Goal: Task Accomplishment & Management: Manage account settings

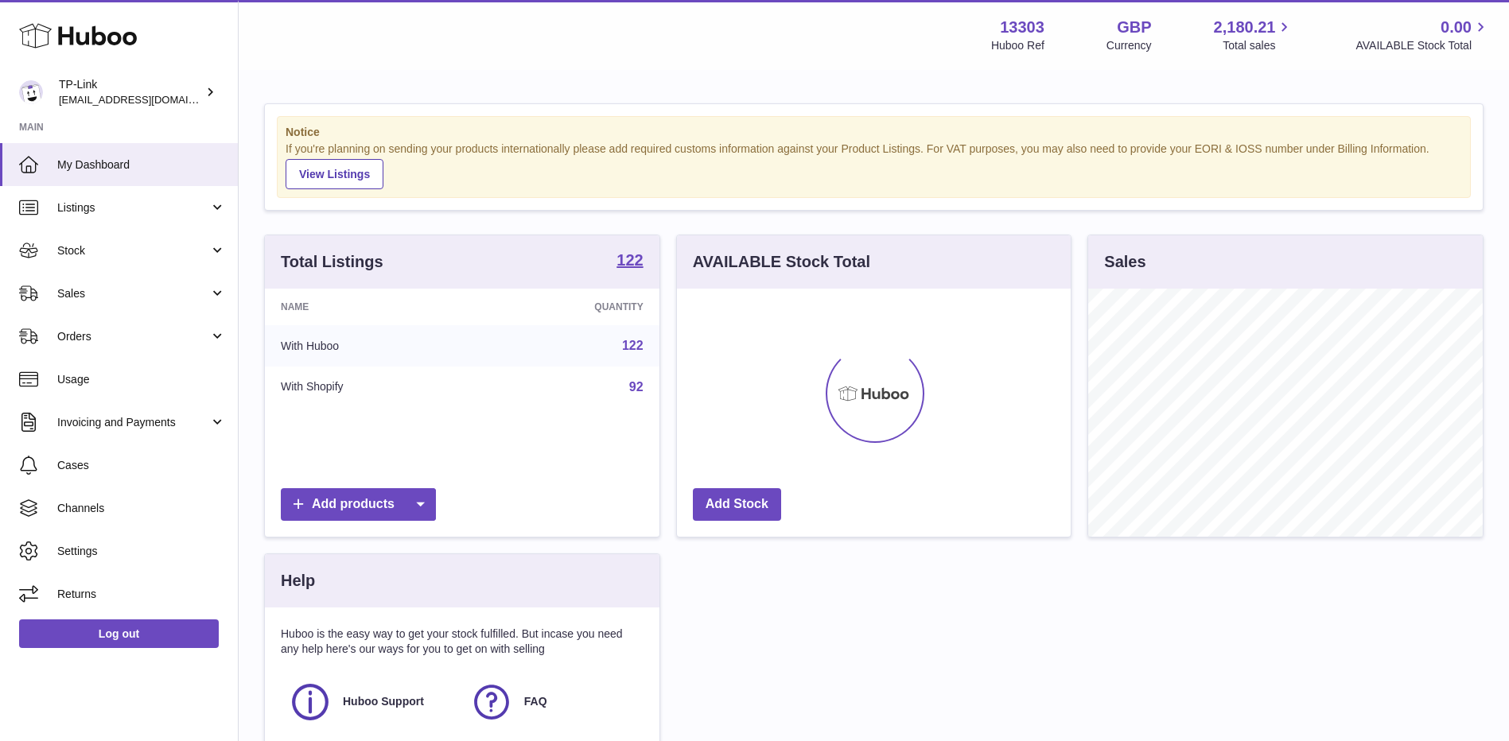
scroll to position [248, 394]
click at [60, 294] on span "Sales" at bounding box center [133, 293] width 152 height 15
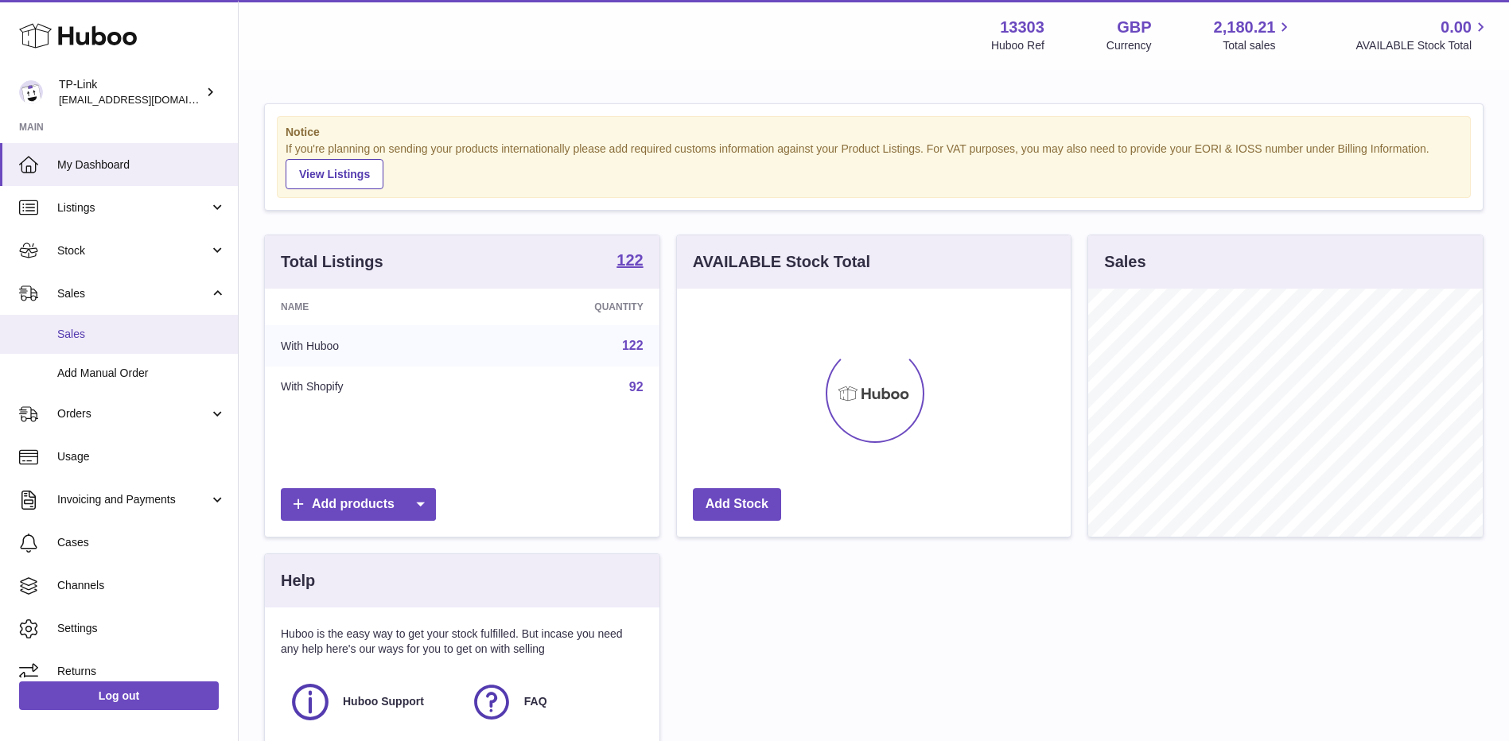
click at [76, 335] on span "Sales" at bounding box center [141, 334] width 169 height 15
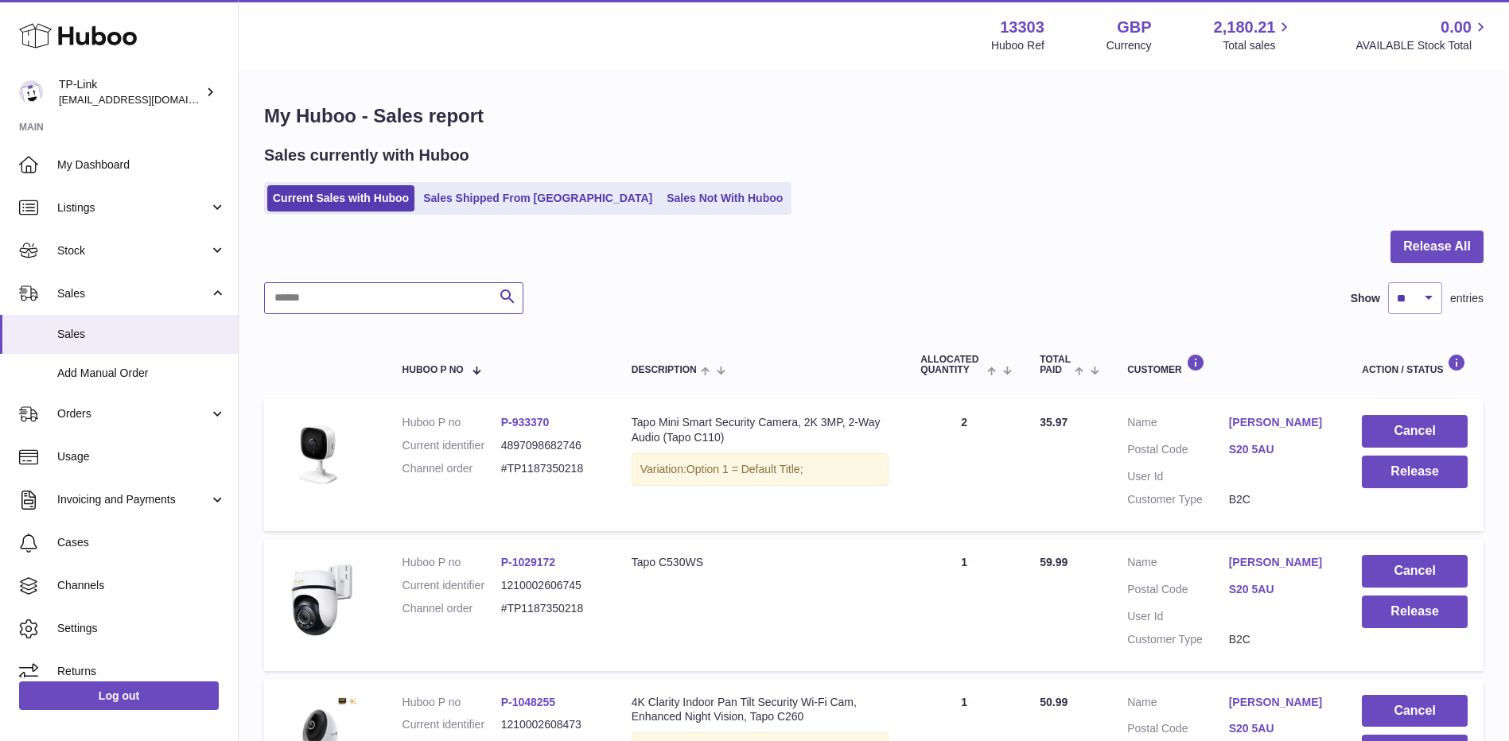
click at [426, 290] on input "text" at bounding box center [393, 298] width 259 height 32
paste input "**********"
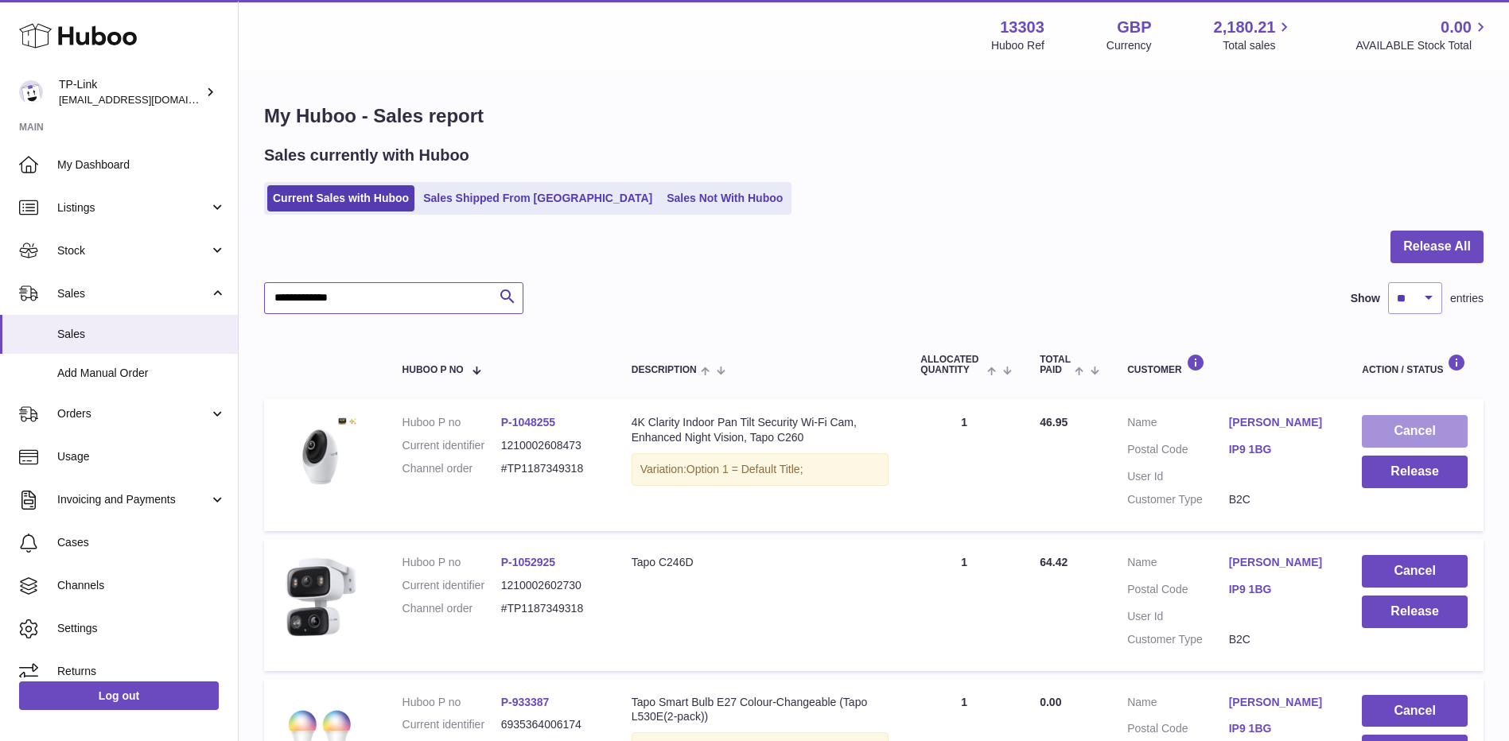
type input "**********"
click at [1415, 428] on button "Cancel" at bounding box center [1414, 431] width 106 height 33
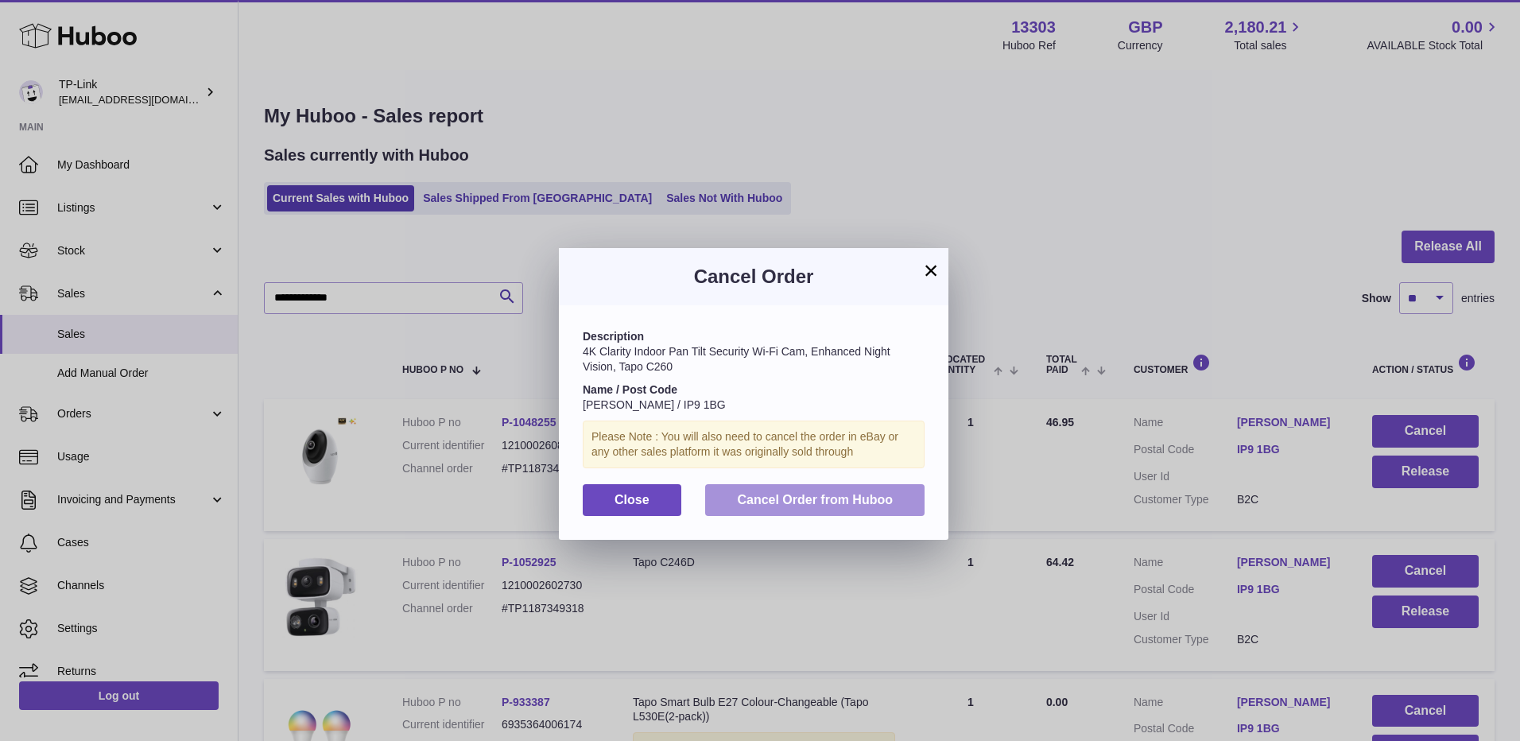
click at [811, 494] on span "Cancel Order from Huboo" at bounding box center [815, 500] width 156 height 14
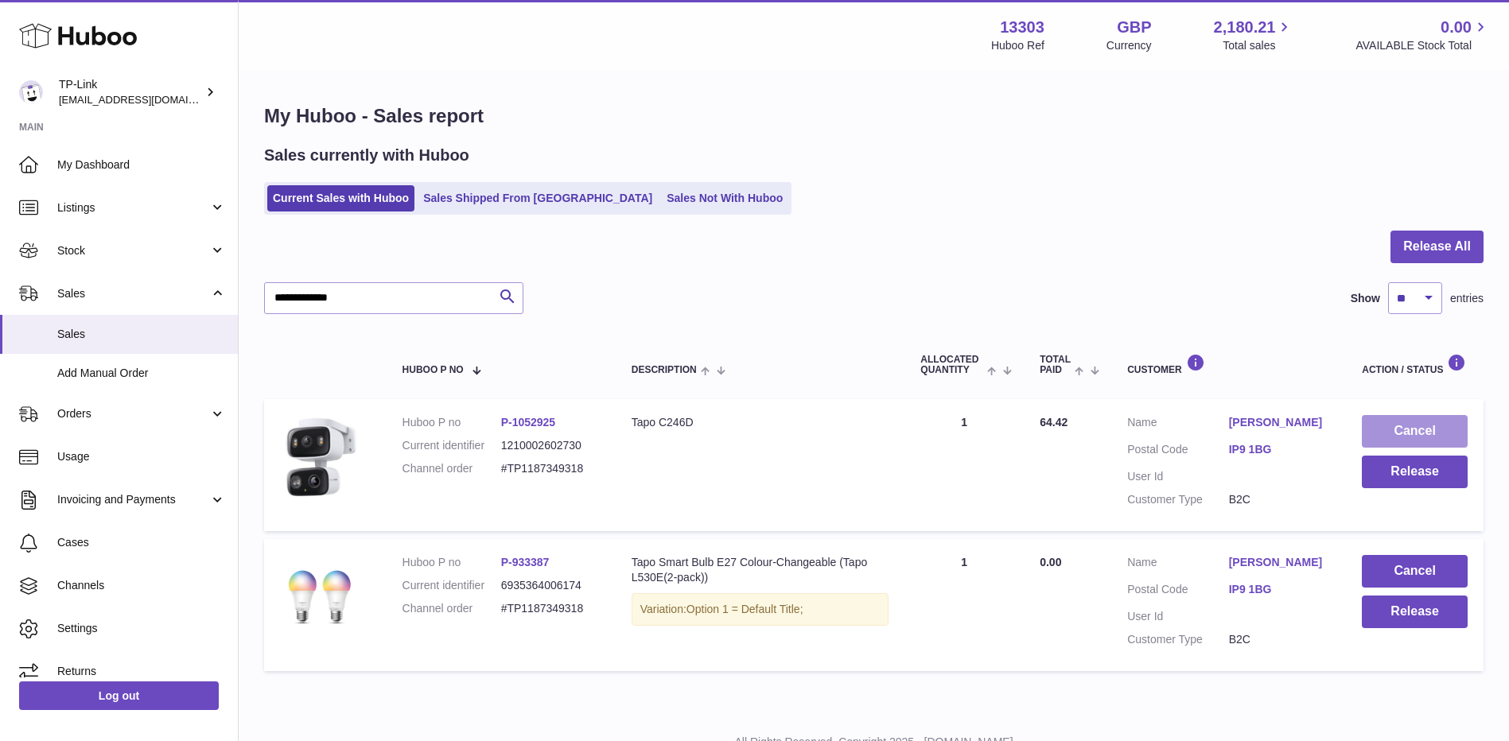
click at [1419, 431] on button "Cancel" at bounding box center [1414, 431] width 106 height 33
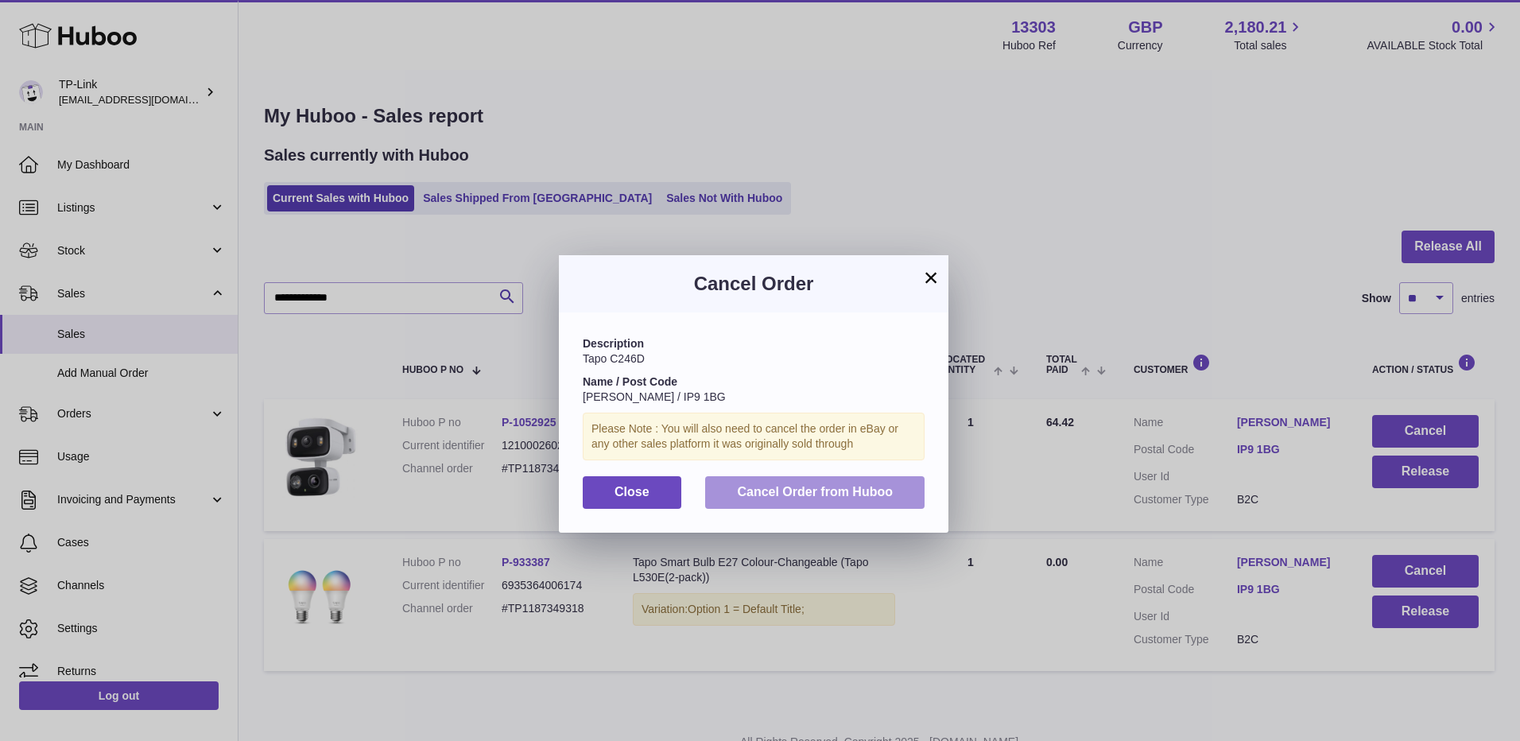
click at [872, 503] on button "Cancel Order from Huboo" at bounding box center [814, 492] width 219 height 33
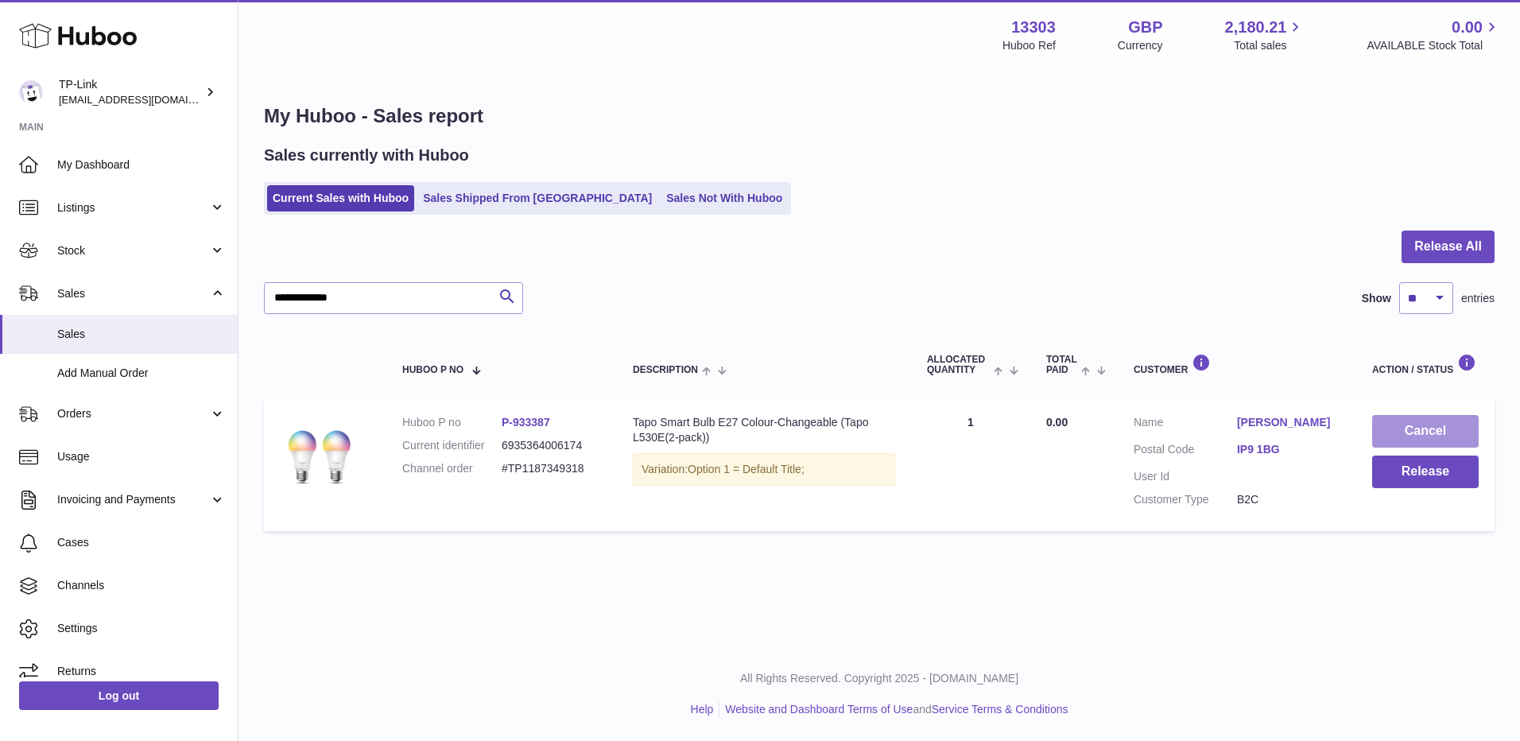
click at [1421, 433] on button "Cancel" at bounding box center [1426, 431] width 107 height 33
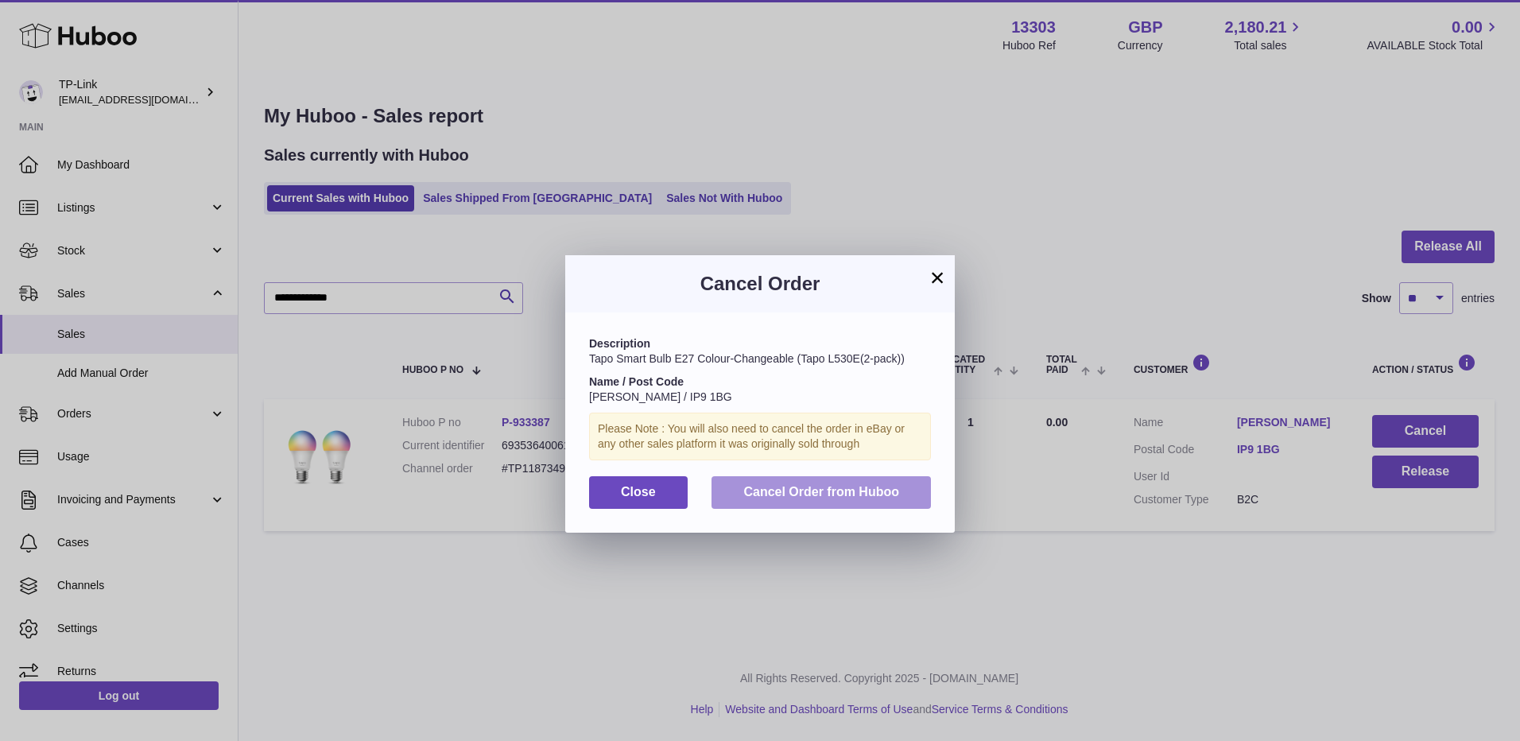
click at [848, 485] on span "Cancel Order from Huboo" at bounding box center [822, 492] width 156 height 14
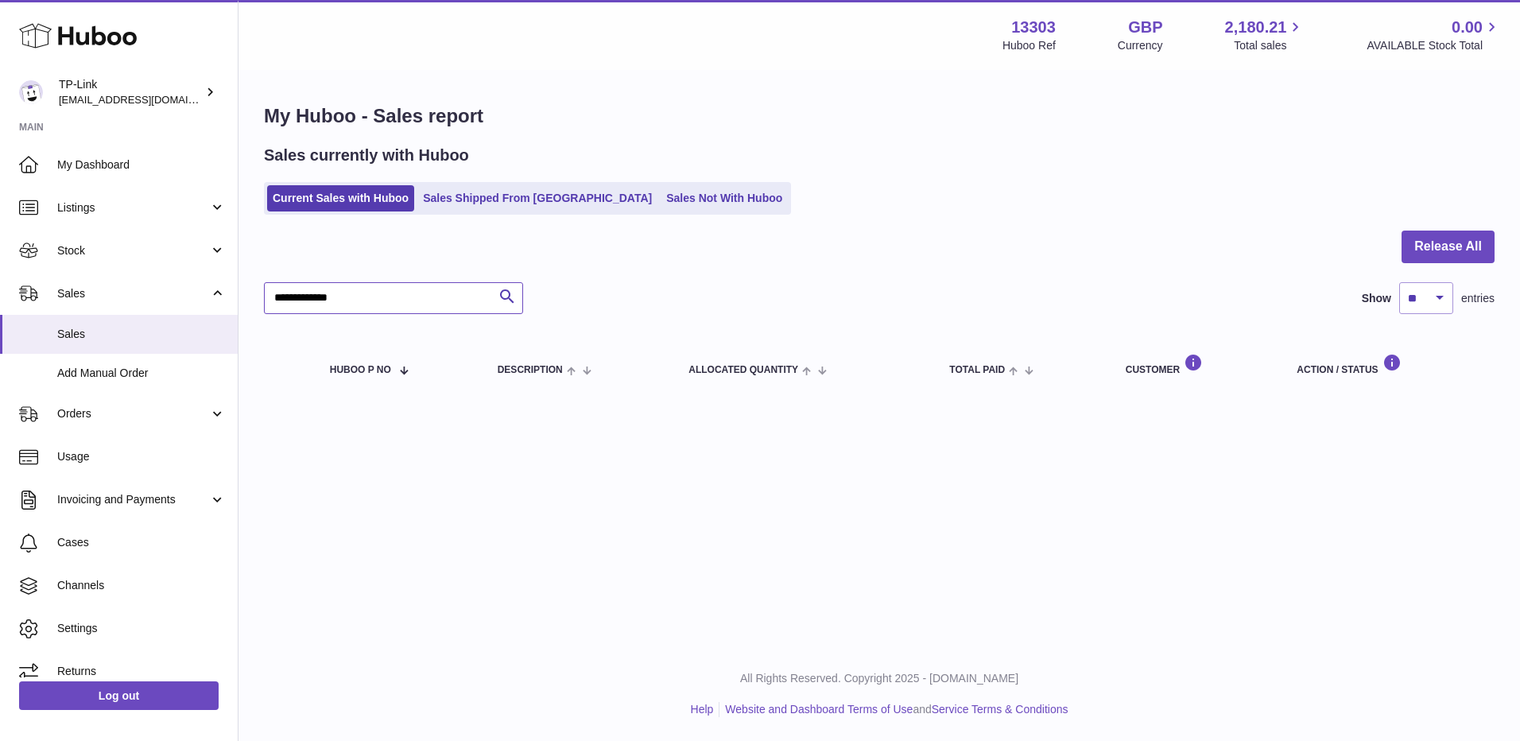
drag, startPoint x: 401, startPoint y: 297, endPoint x: 237, endPoint y: 297, distance: 163.8
click at [237, 297] on div "**********" at bounding box center [760, 370] width 1520 height 741
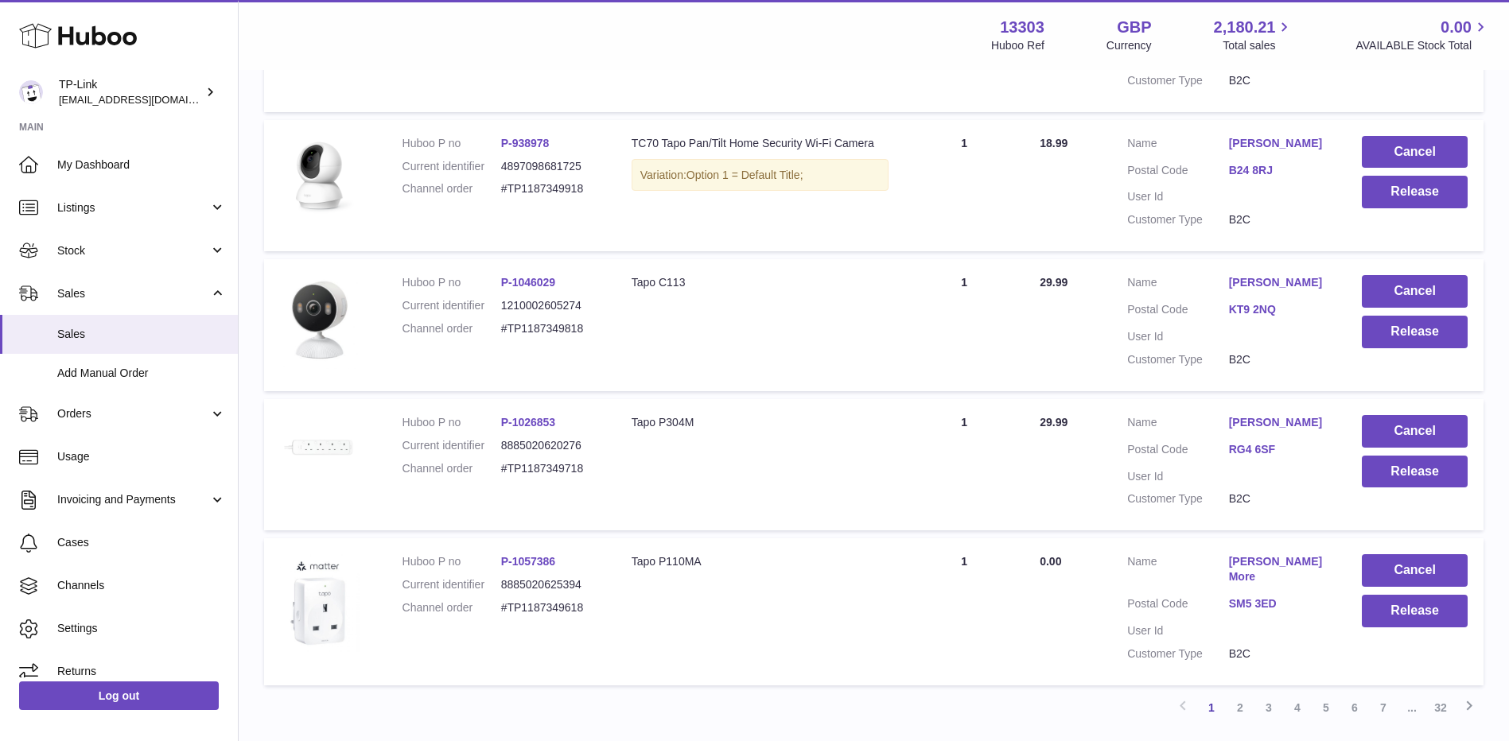
scroll to position [1221, 0]
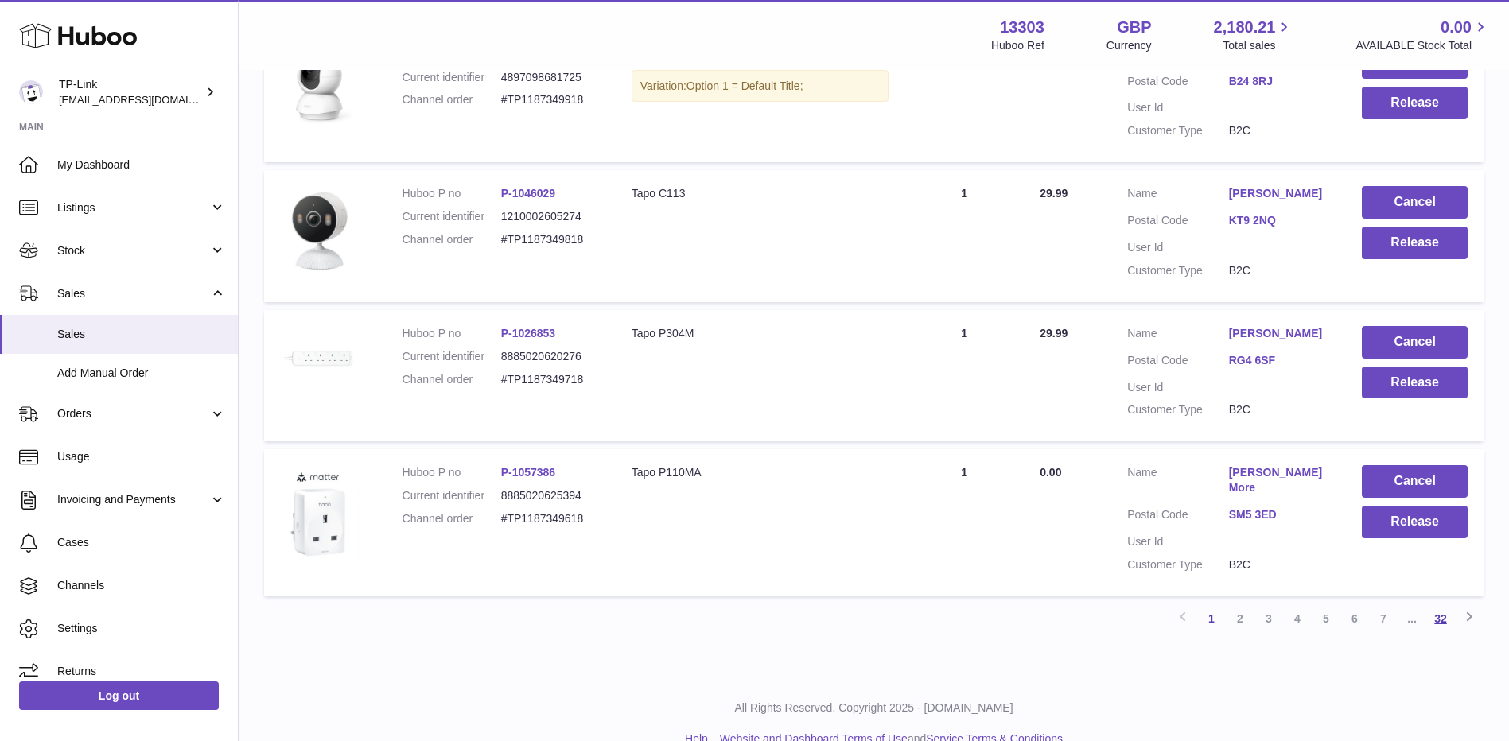
click at [1438, 604] on link "32" at bounding box center [1440, 618] width 29 height 29
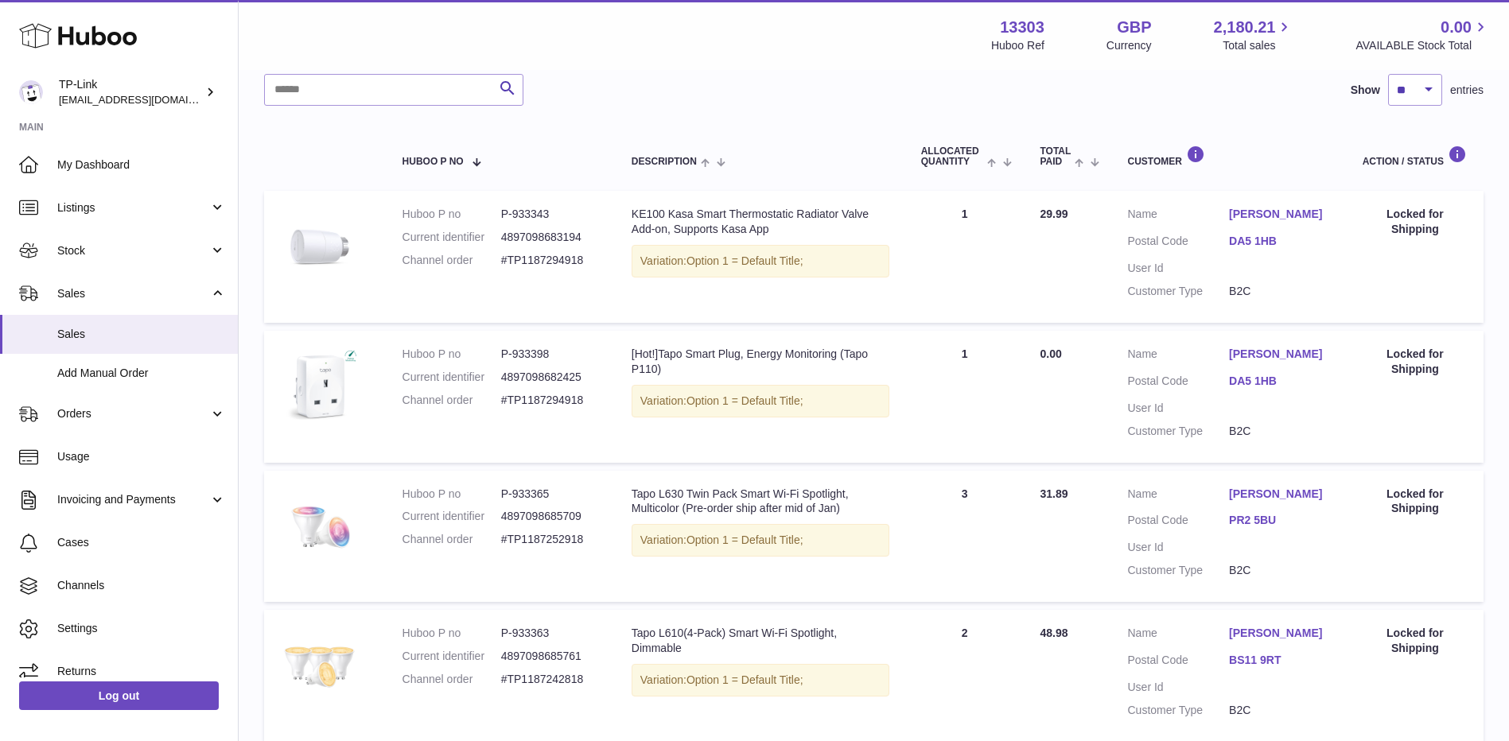
scroll to position [383, 0]
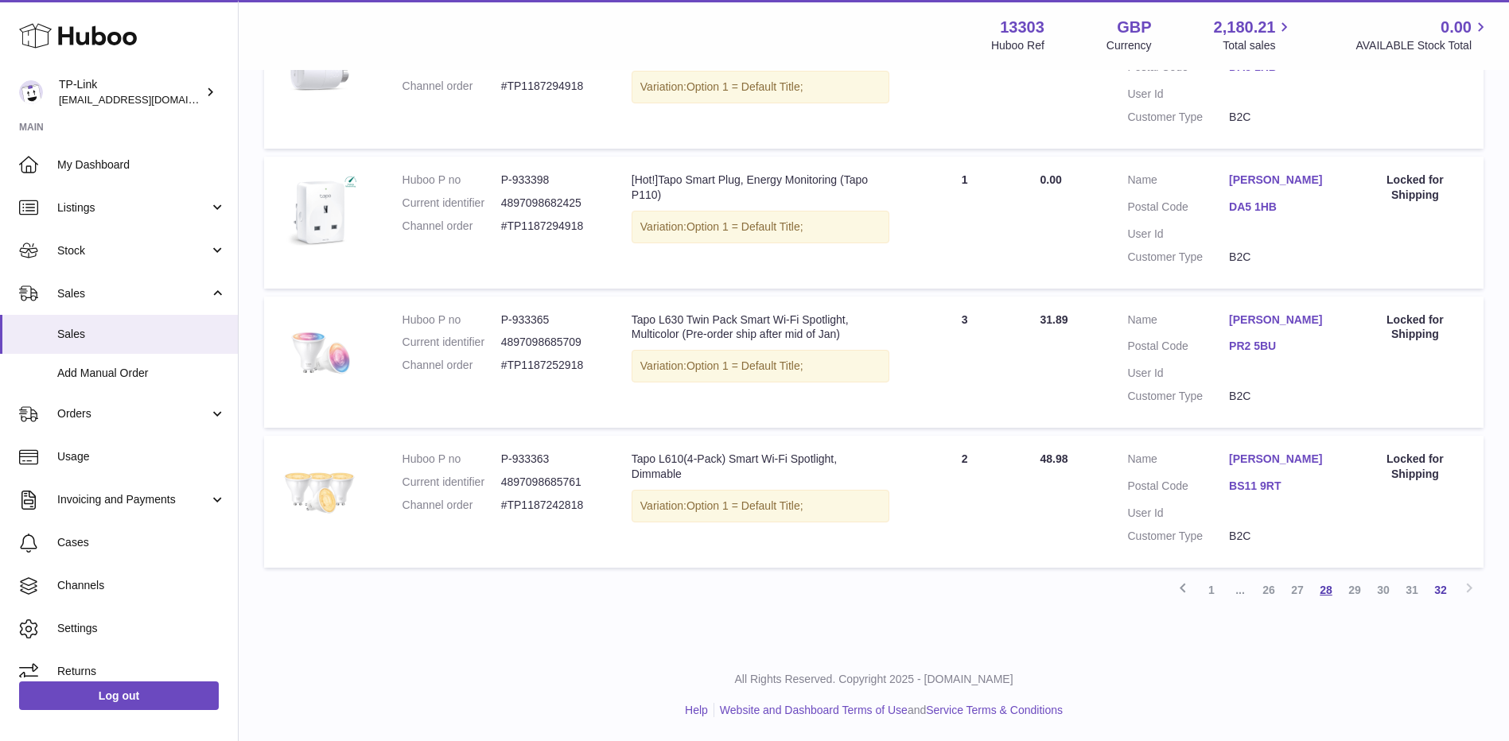
click at [1319, 588] on link "28" at bounding box center [1325, 590] width 29 height 29
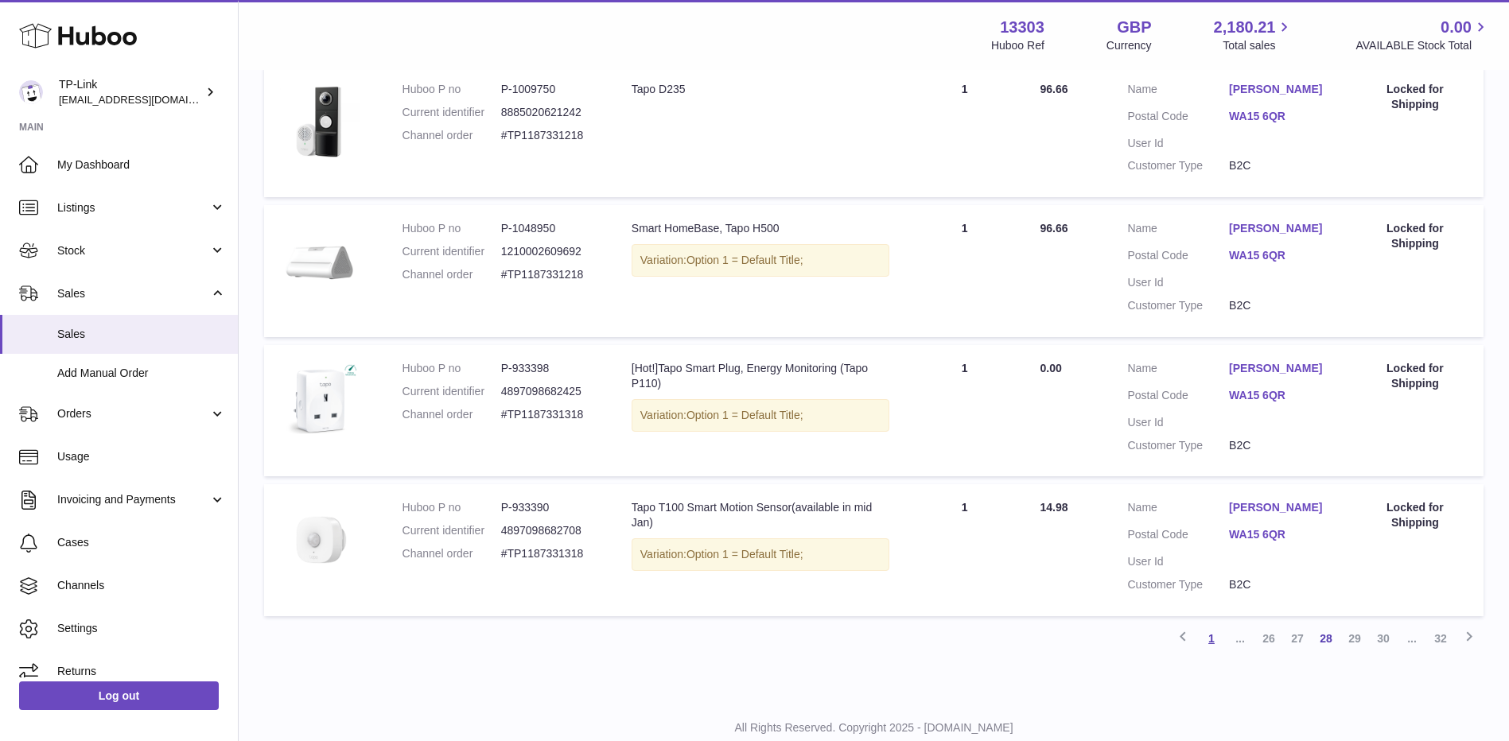
click at [1210, 653] on link "1" at bounding box center [1211, 638] width 29 height 29
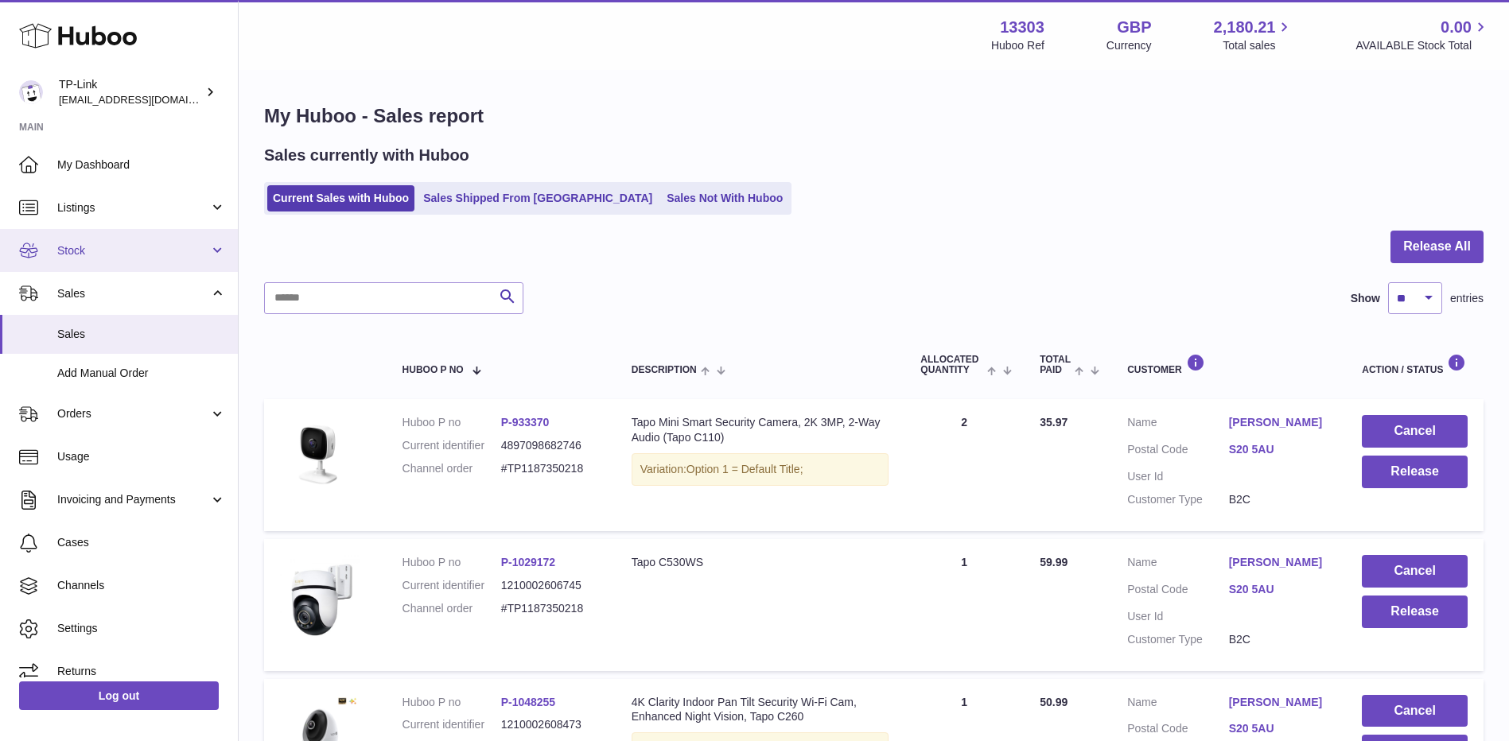
click at [76, 244] on span "Stock" at bounding box center [133, 250] width 152 height 15
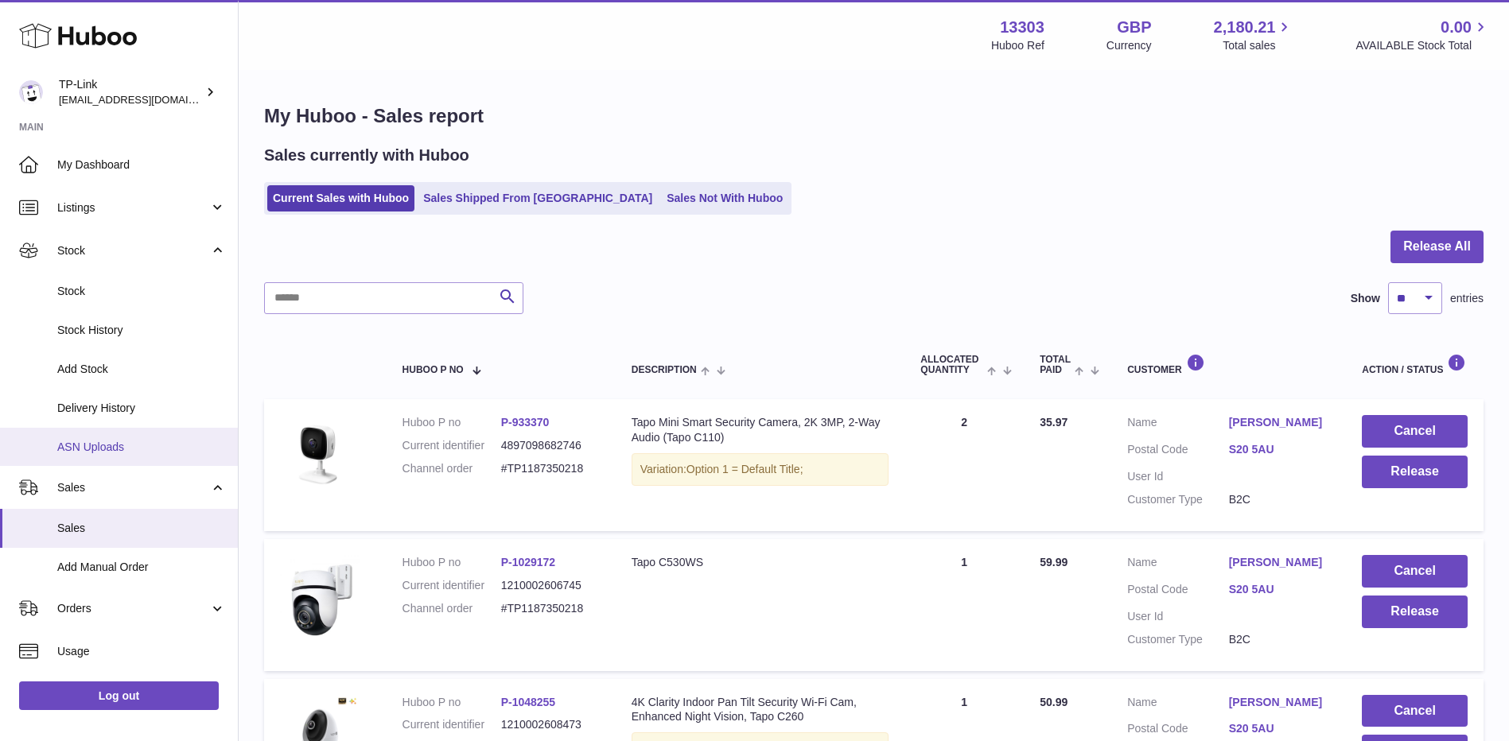
click at [112, 446] on span "ASN Uploads" at bounding box center [141, 447] width 169 height 15
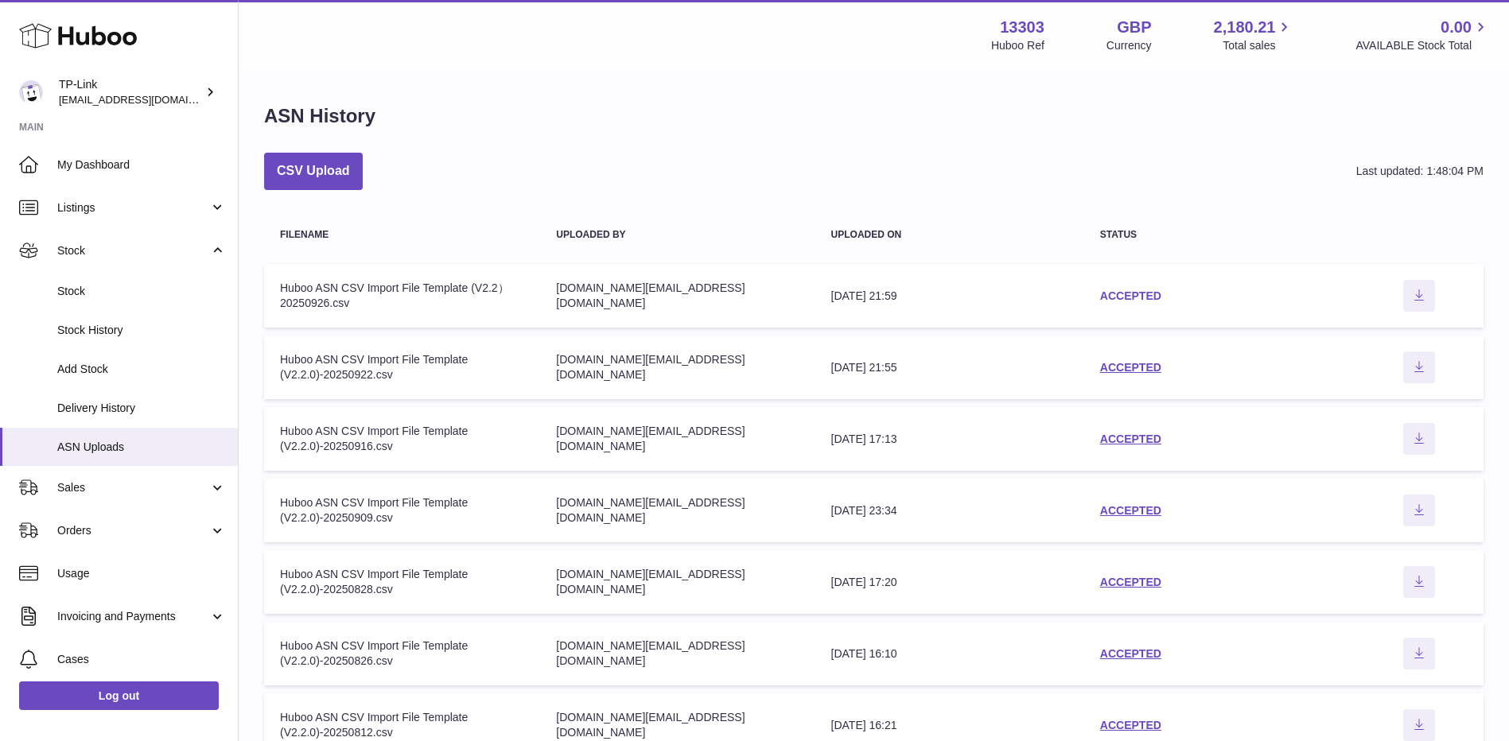
click at [1126, 293] on link "ACCEPTED" at bounding box center [1130, 295] width 61 height 13
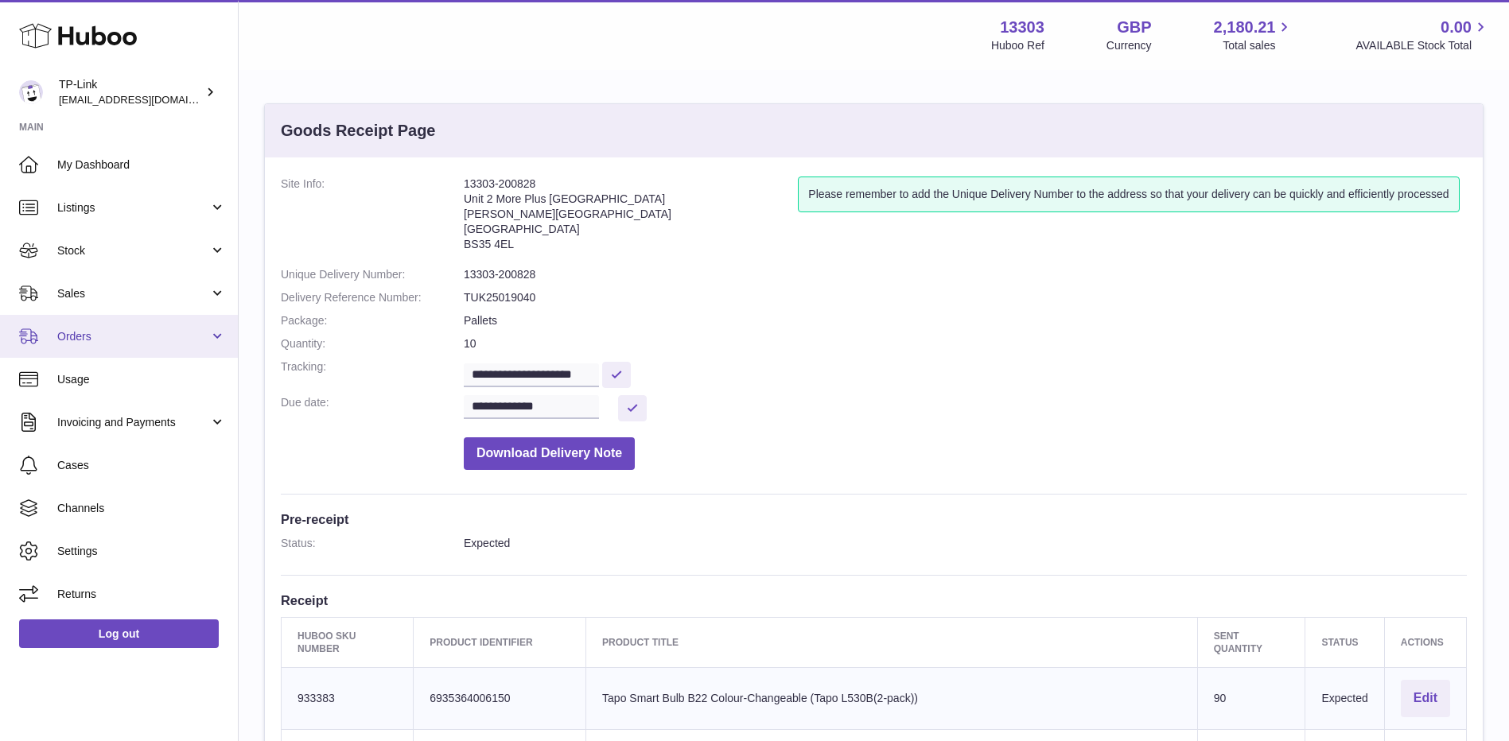
click at [103, 344] on link "Orders" at bounding box center [119, 336] width 238 height 43
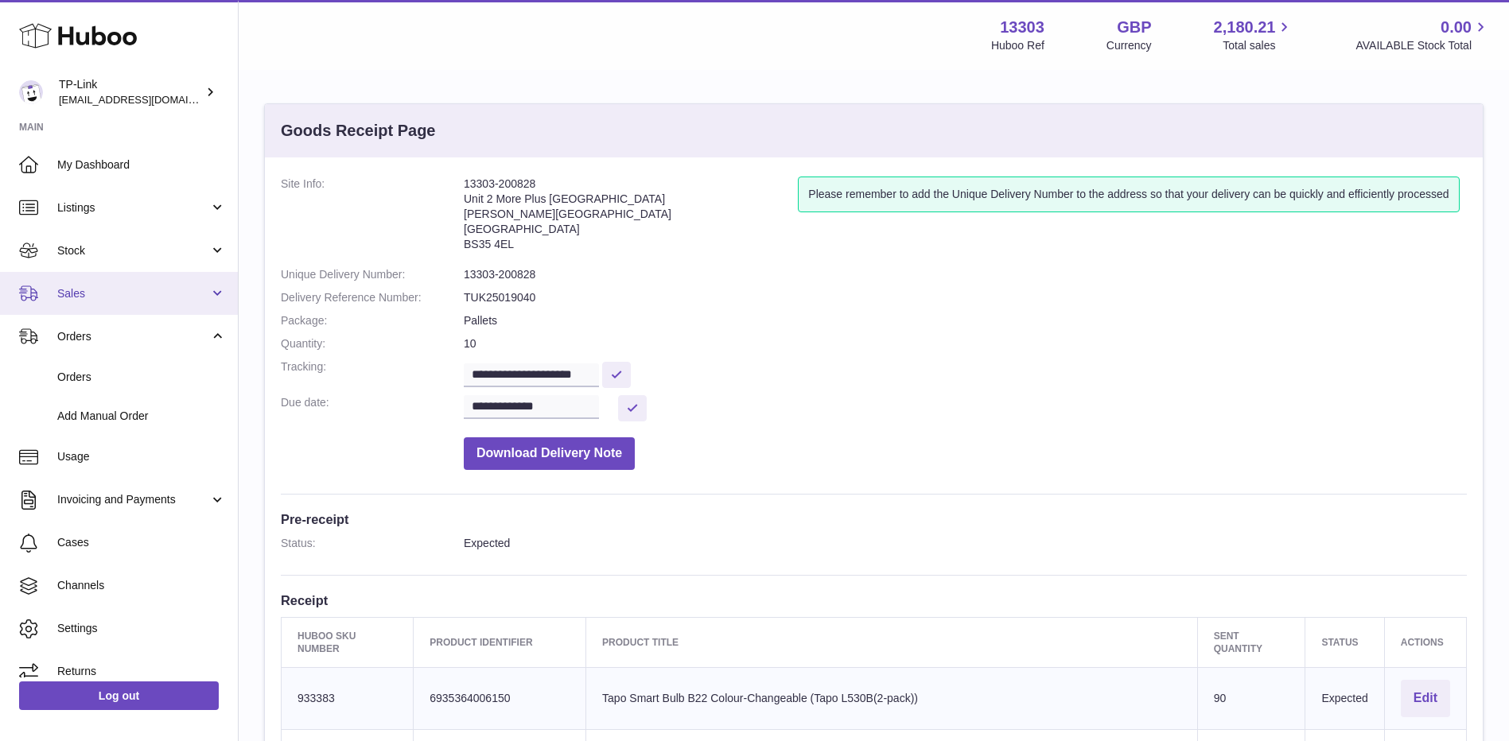
click at [95, 299] on span "Sales" at bounding box center [133, 293] width 152 height 15
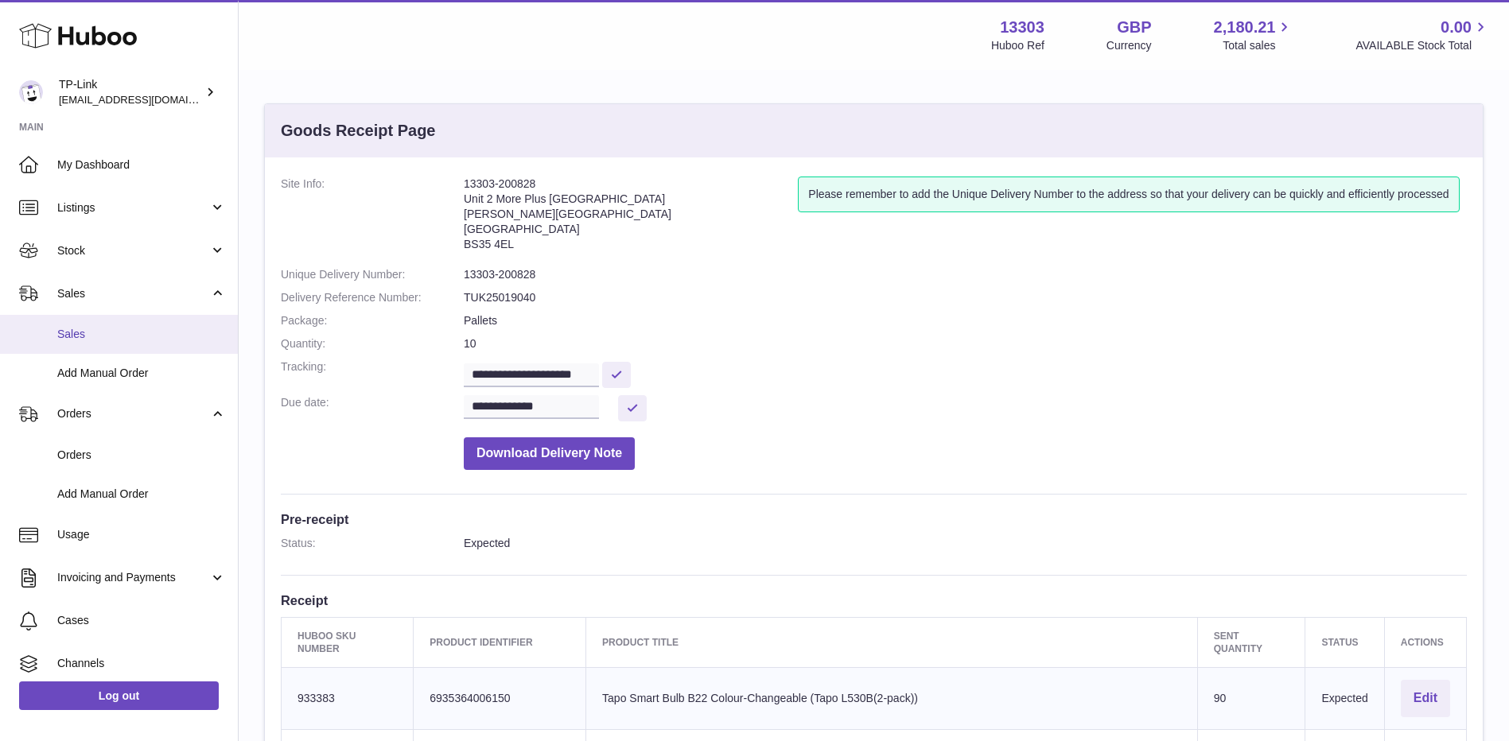
click at [100, 334] on span "Sales" at bounding box center [141, 334] width 169 height 15
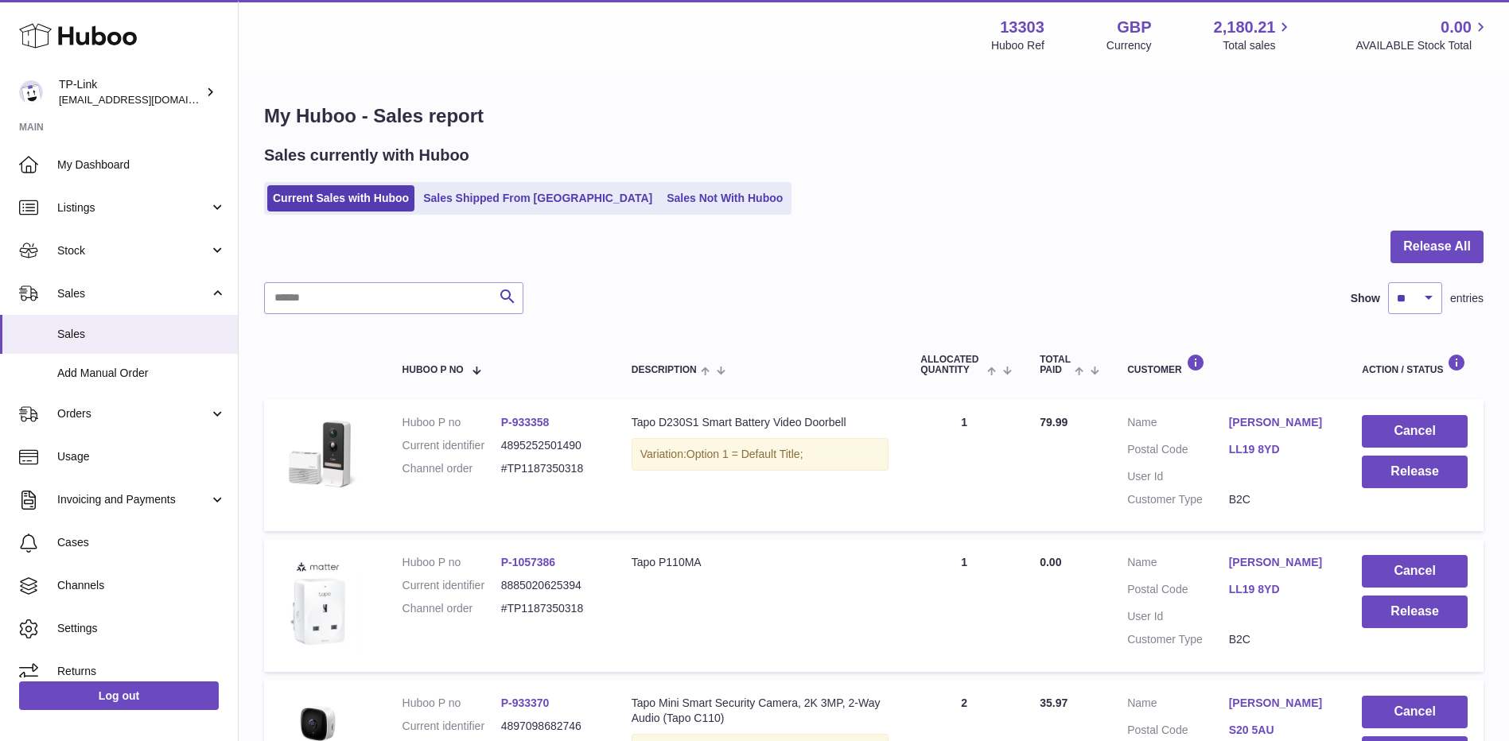
click at [537, 38] on div "Menu Huboo 13303 Huboo Ref GBP Currency 2,180.21 Total sales 0.00 AVAILABLE Sto…" at bounding box center [874, 35] width 1232 height 37
click at [359, 294] on input "text" at bounding box center [393, 298] width 259 height 32
paste input "**********"
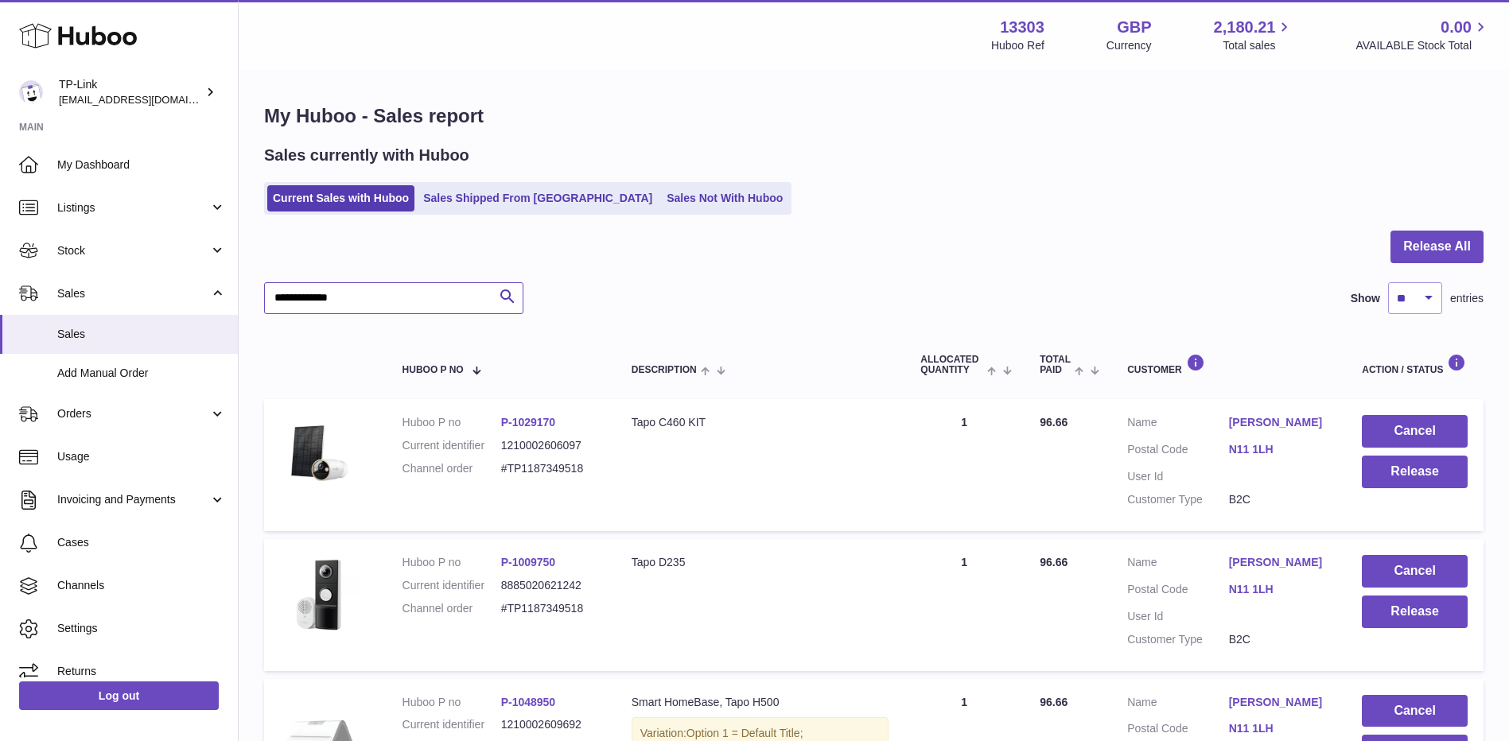
type input "**********"
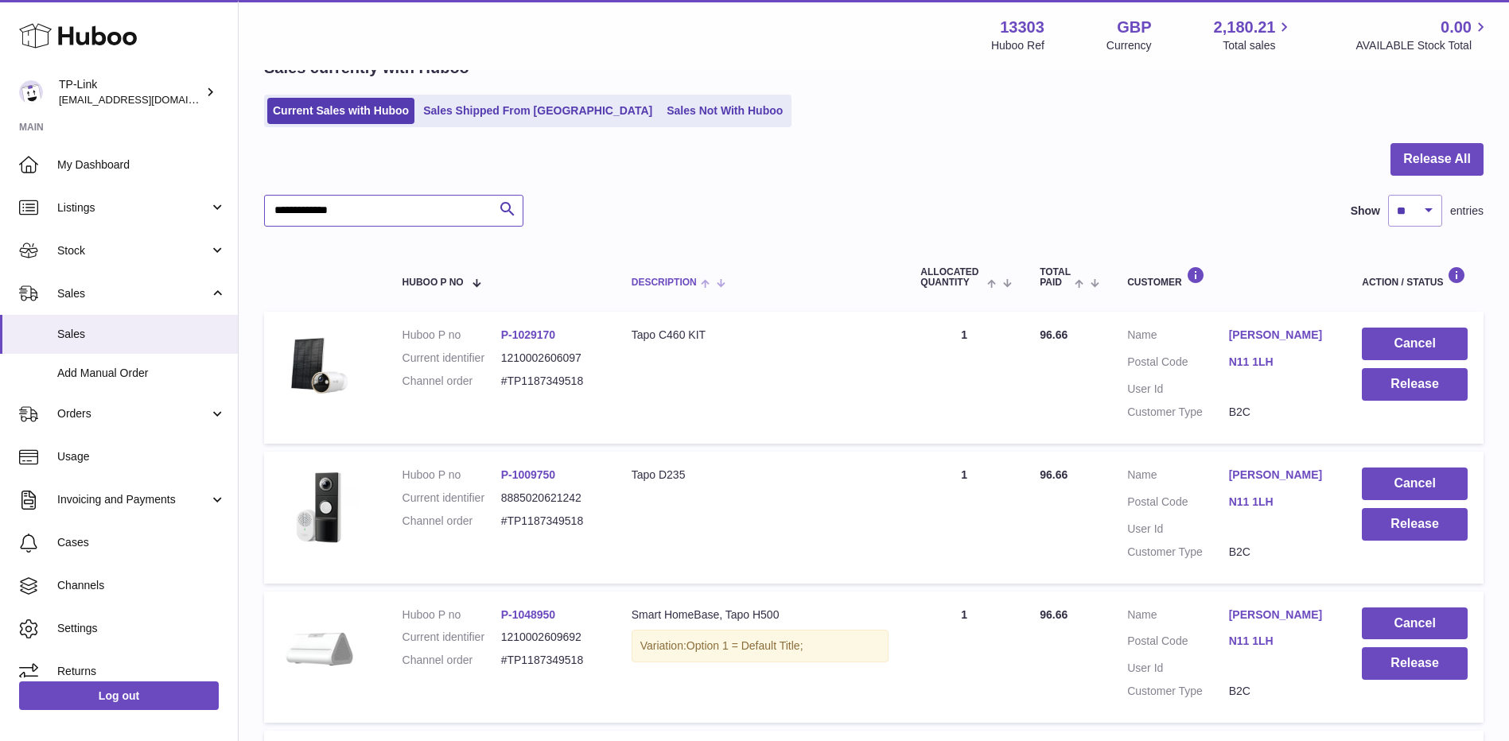
scroll to position [342, 0]
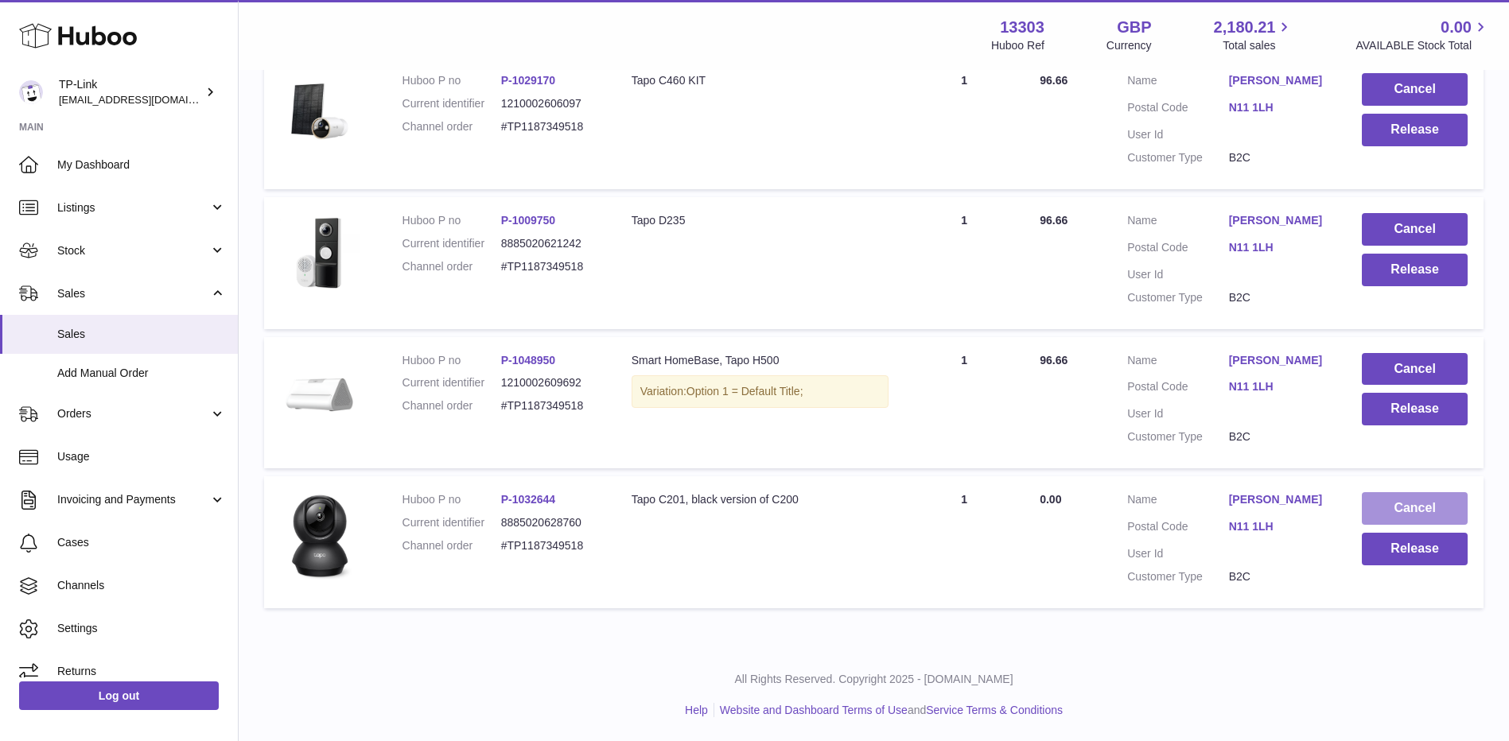
click at [1427, 501] on button "Cancel" at bounding box center [1414, 508] width 106 height 33
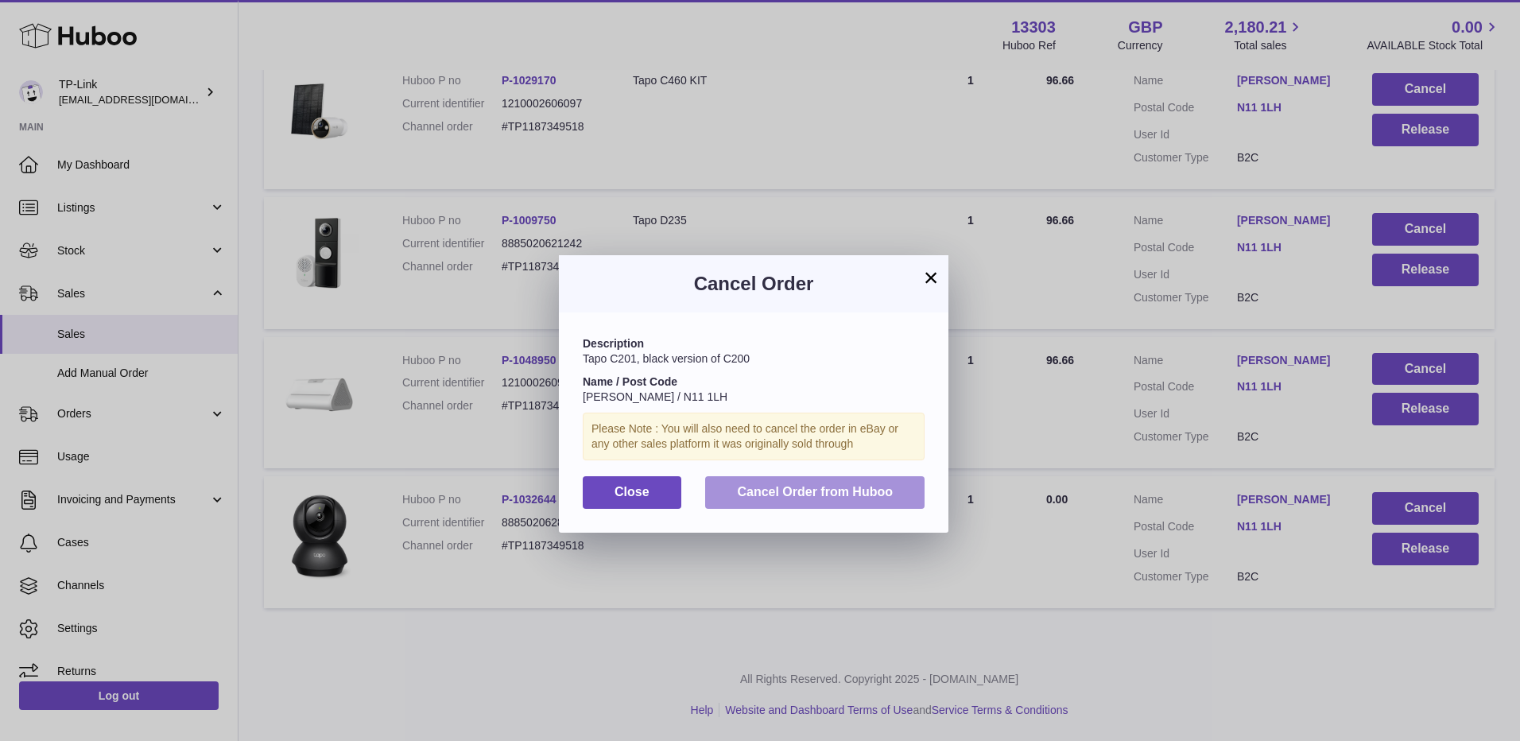
click at [838, 485] on span "Cancel Order from Huboo" at bounding box center [815, 492] width 156 height 14
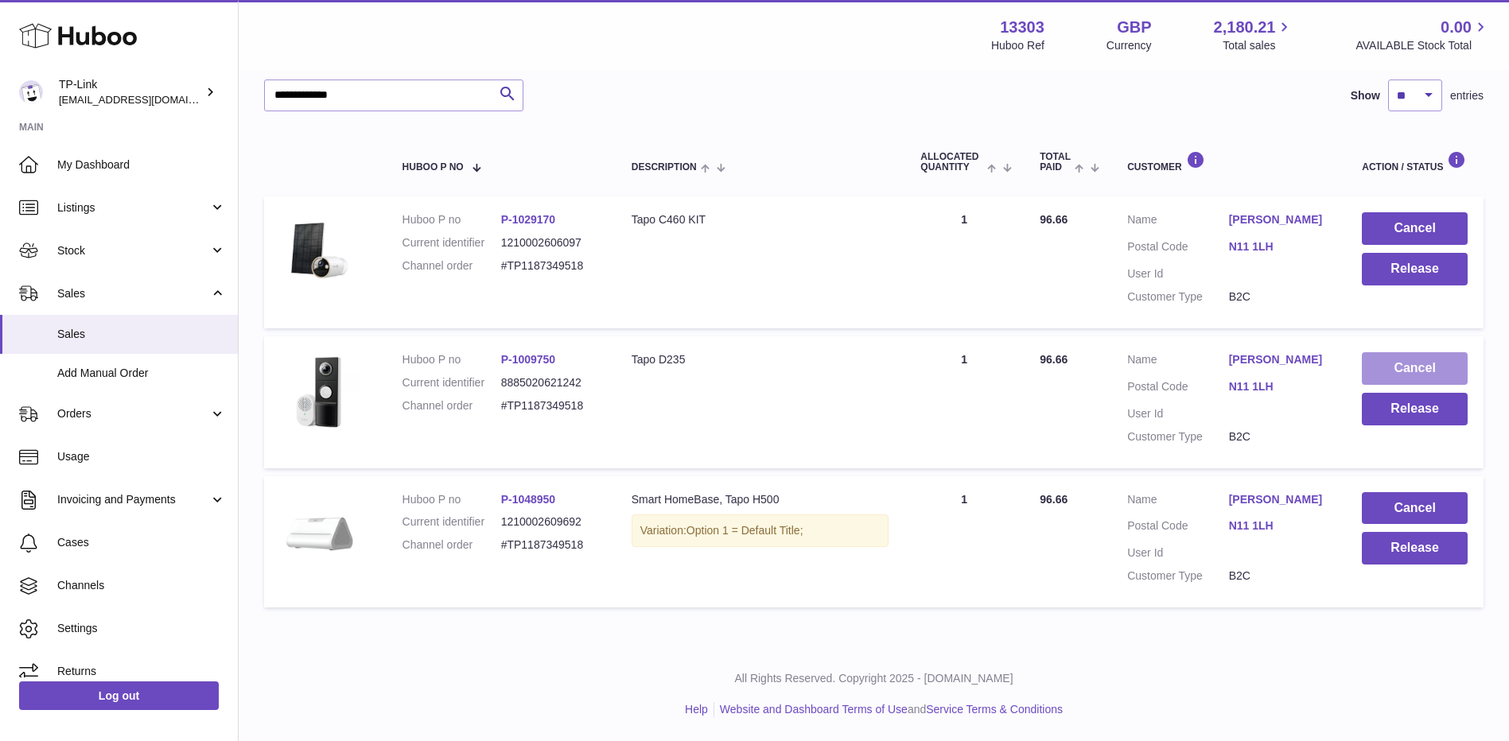
scroll to position [203, 0]
click at [1400, 361] on button "Cancel" at bounding box center [1414, 368] width 106 height 33
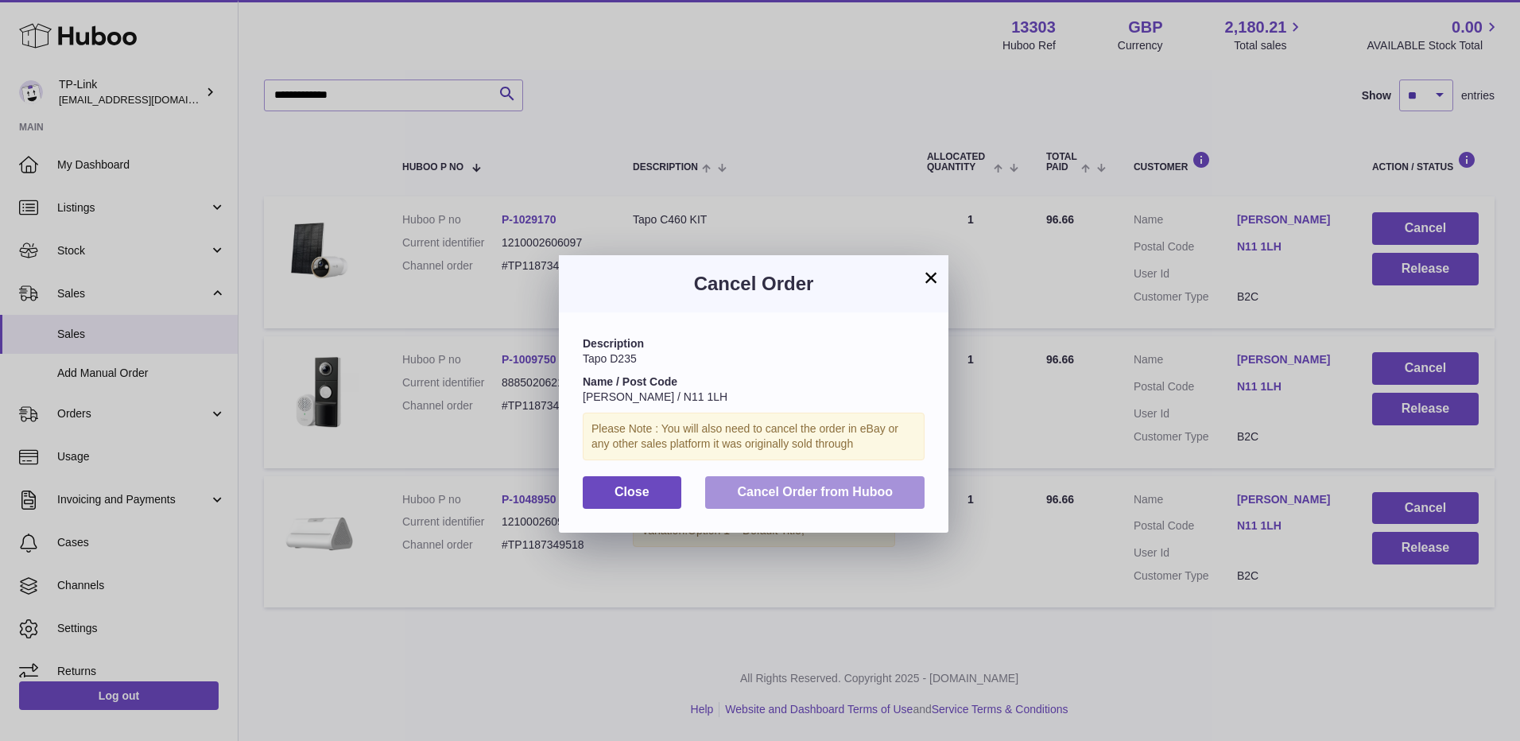
click at [846, 493] on span "Cancel Order from Huboo" at bounding box center [815, 492] width 156 height 14
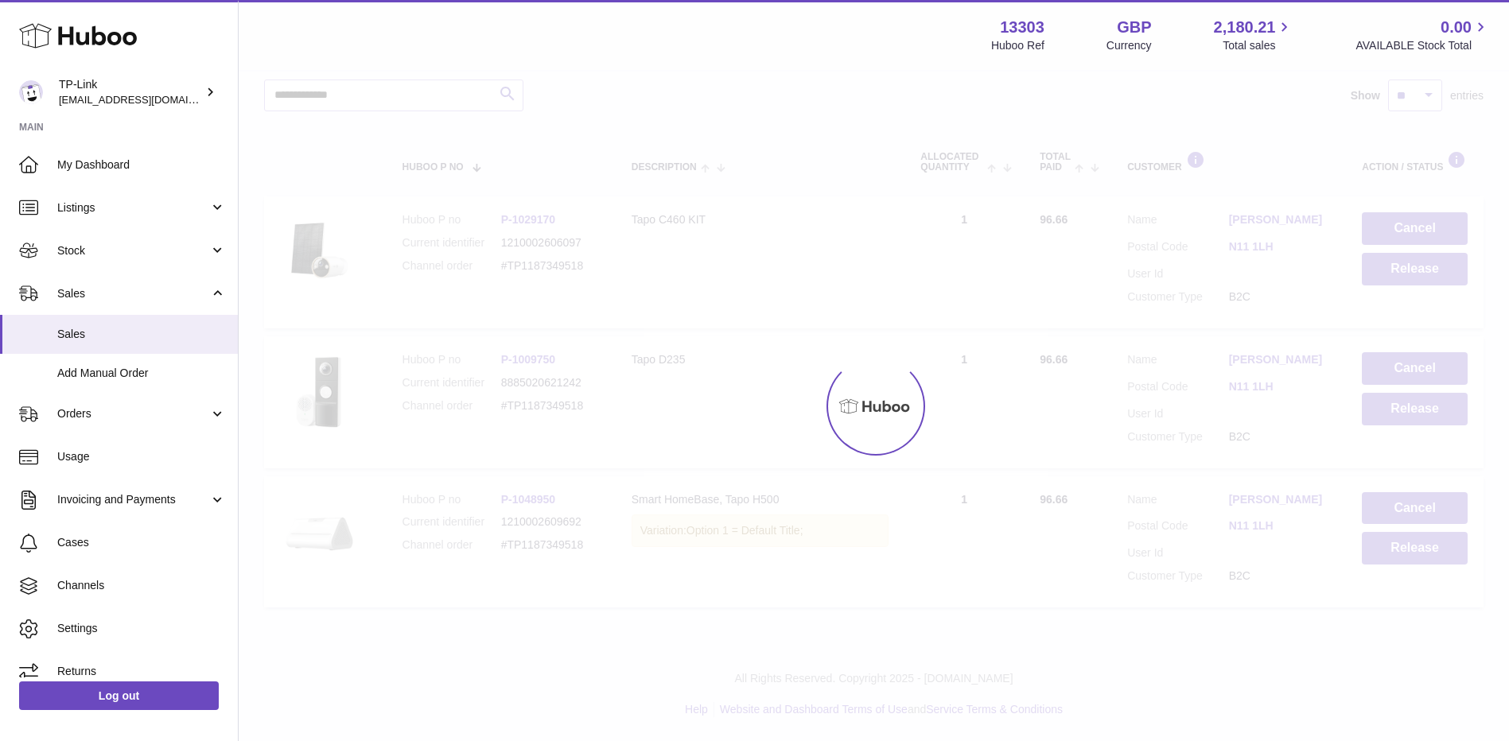
scroll to position [63, 0]
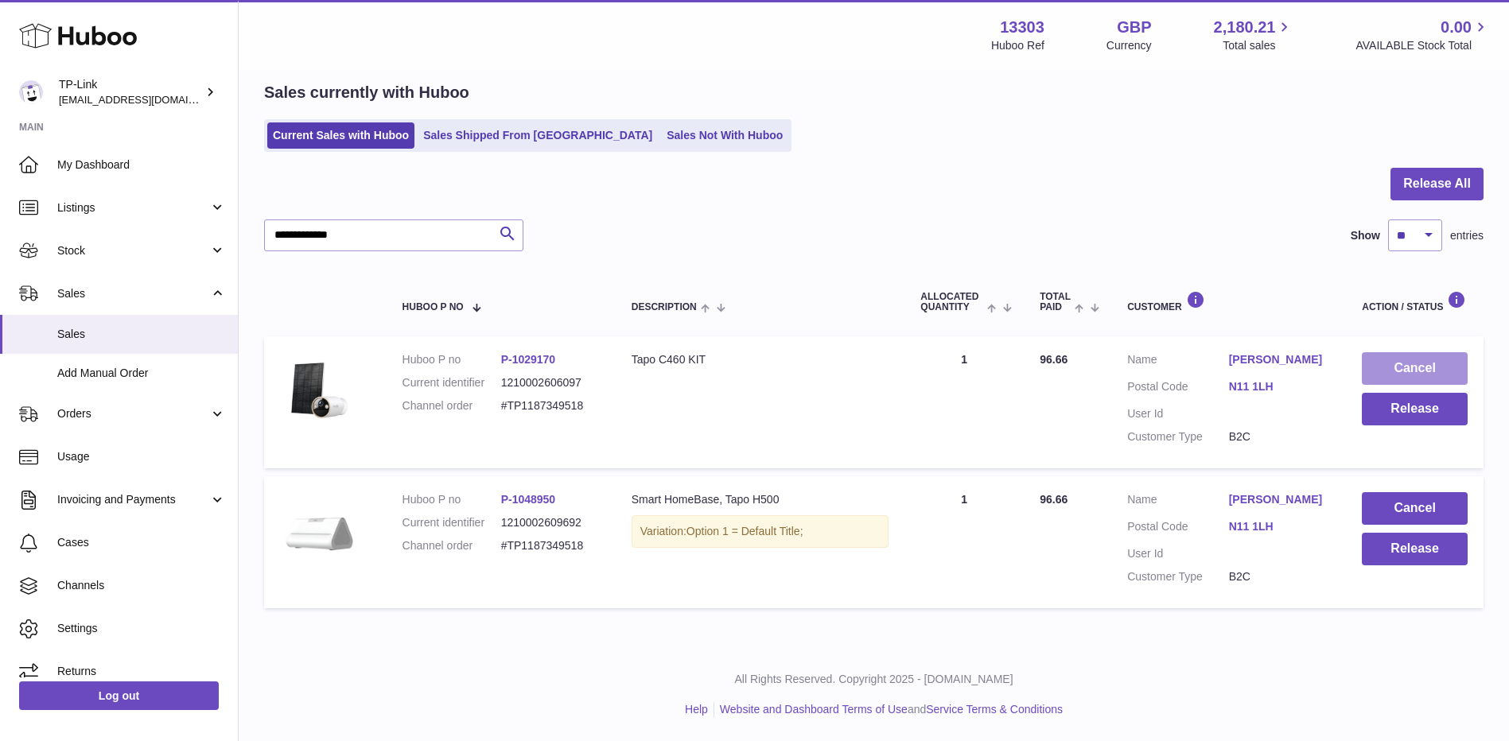
click at [1403, 364] on button "Cancel" at bounding box center [1414, 368] width 106 height 33
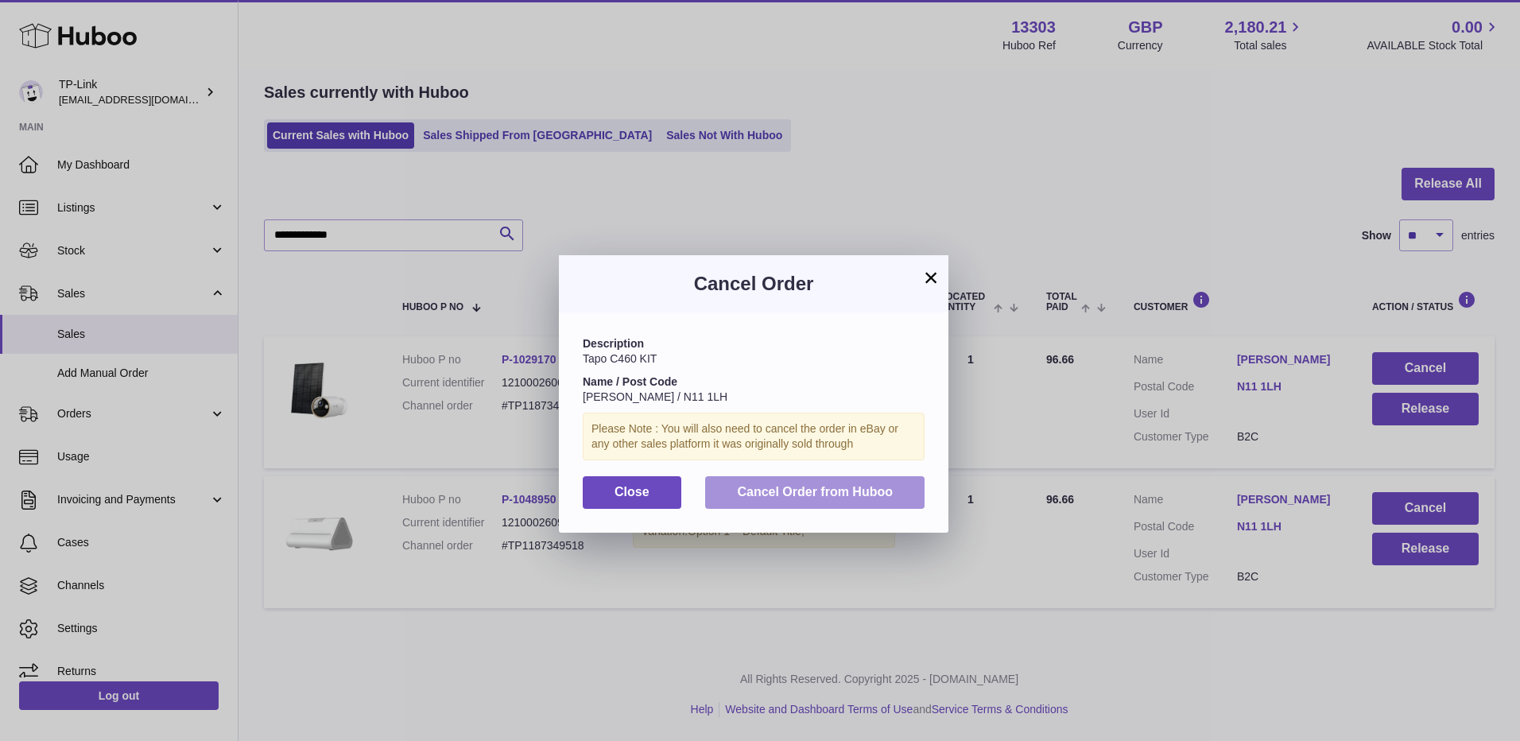
click at [828, 500] on button "Cancel Order from Huboo" at bounding box center [814, 492] width 219 height 33
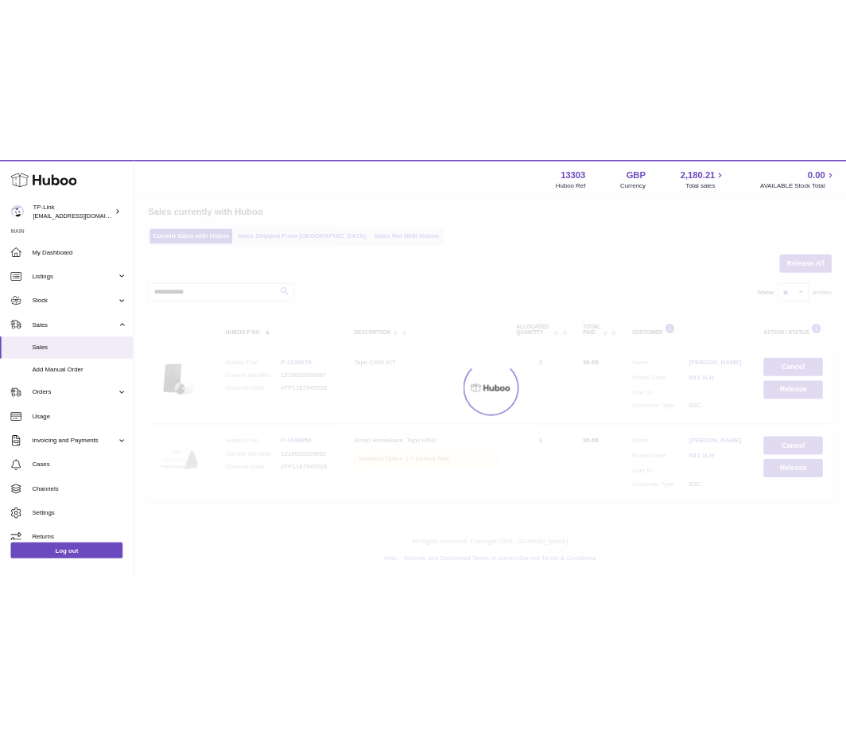
scroll to position [0, 0]
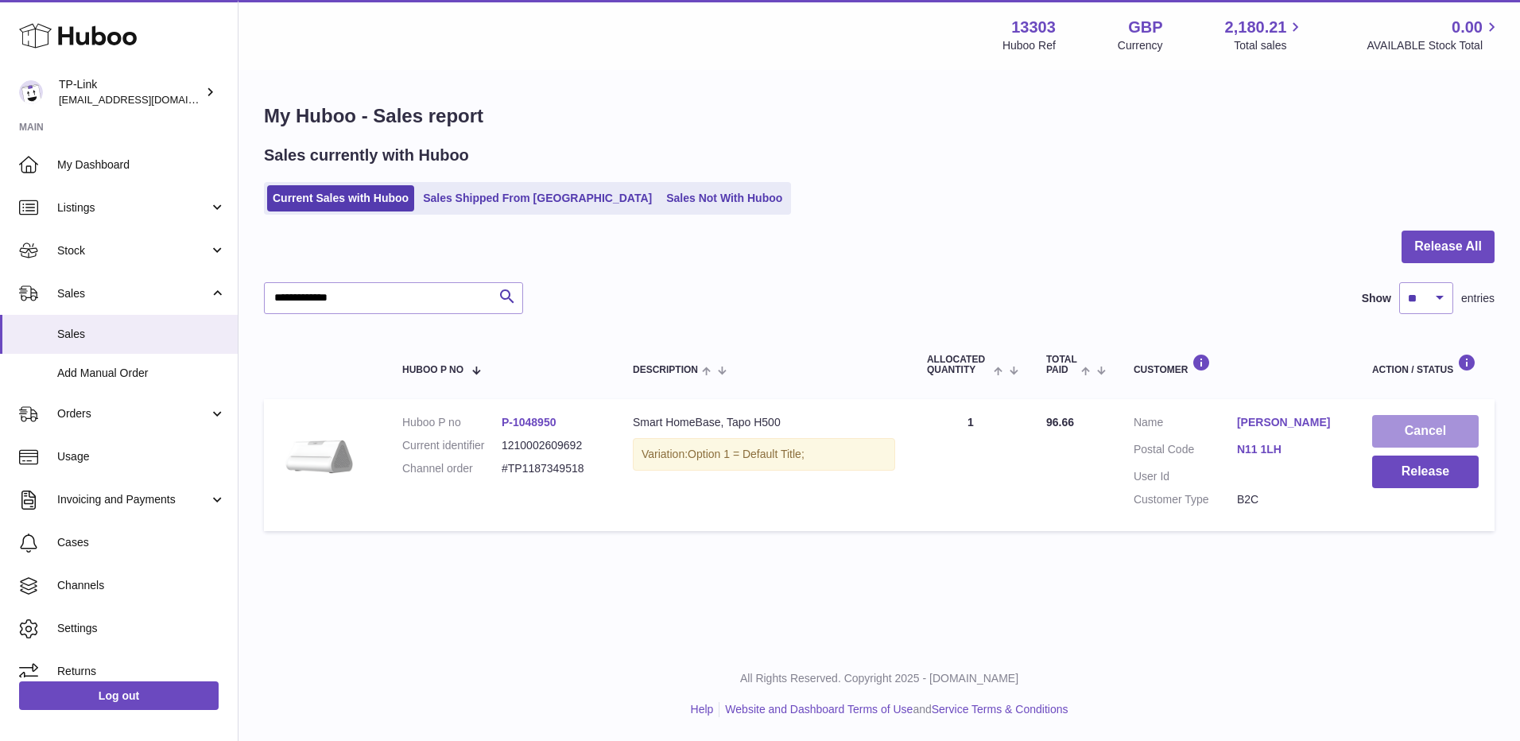
click at [1419, 421] on button "Cancel" at bounding box center [1426, 431] width 107 height 33
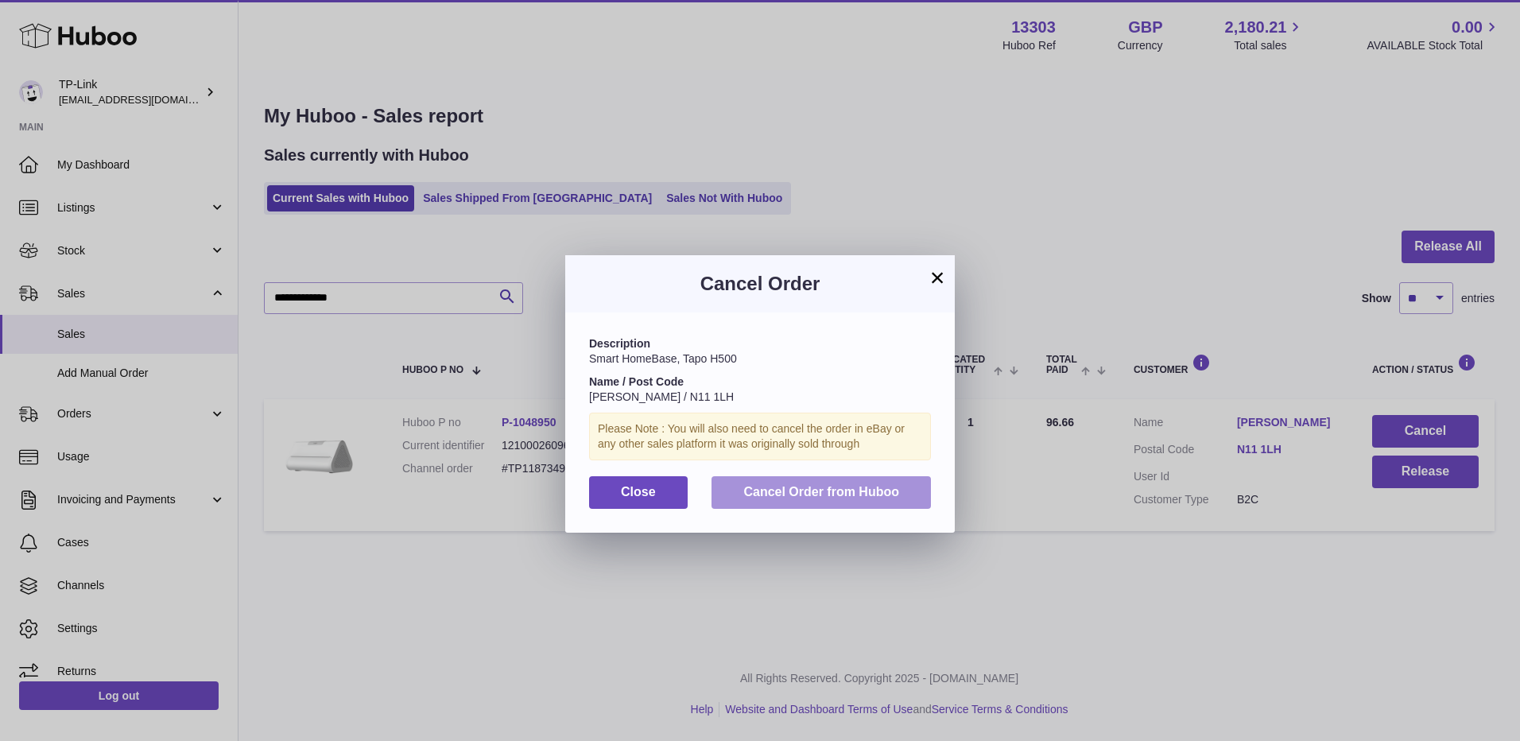
click at [789, 484] on button "Cancel Order from Huboo" at bounding box center [821, 492] width 219 height 33
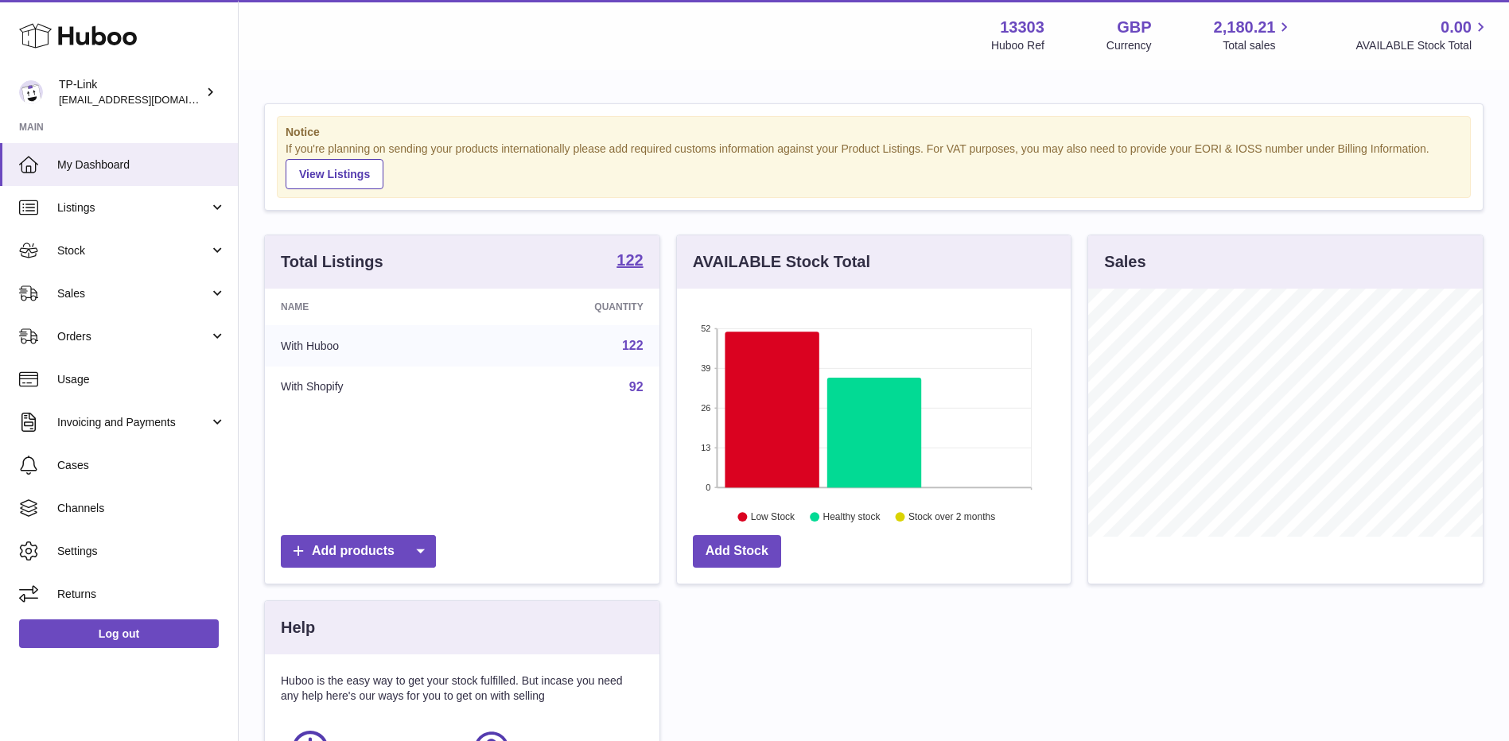
scroll to position [248, 394]
drag, startPoint x: 98, startPoint y: 291, endPoint x: 99, endPoint y: 309, distance: 17.6
click at [98, 291] on span "Sales" at bounding box center [133, 293] width 152 height 15
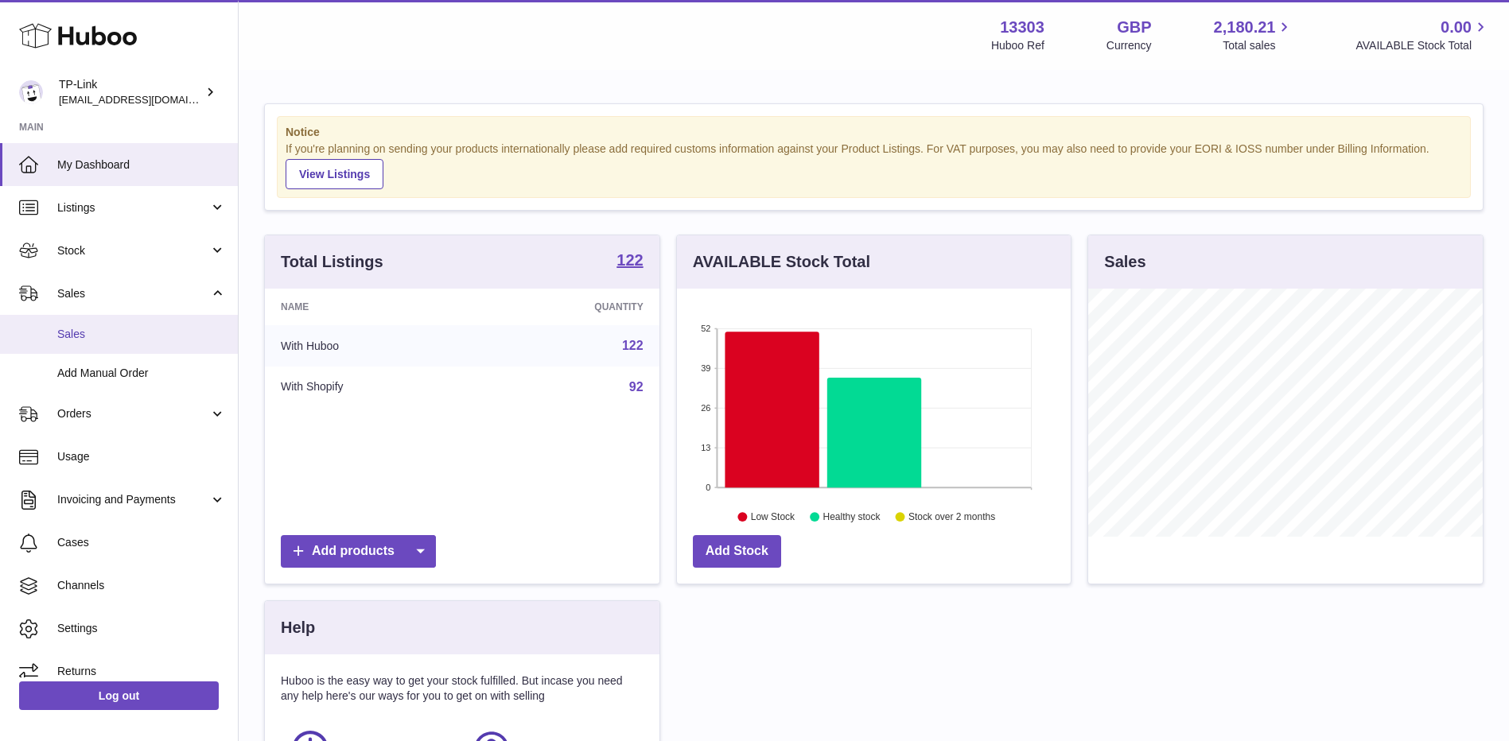
click at [87, 340] on span "Sales" at bounding box center [141, 334] width 169 height 15
